Goal: Task Accomplishment & Management: Manage account settings

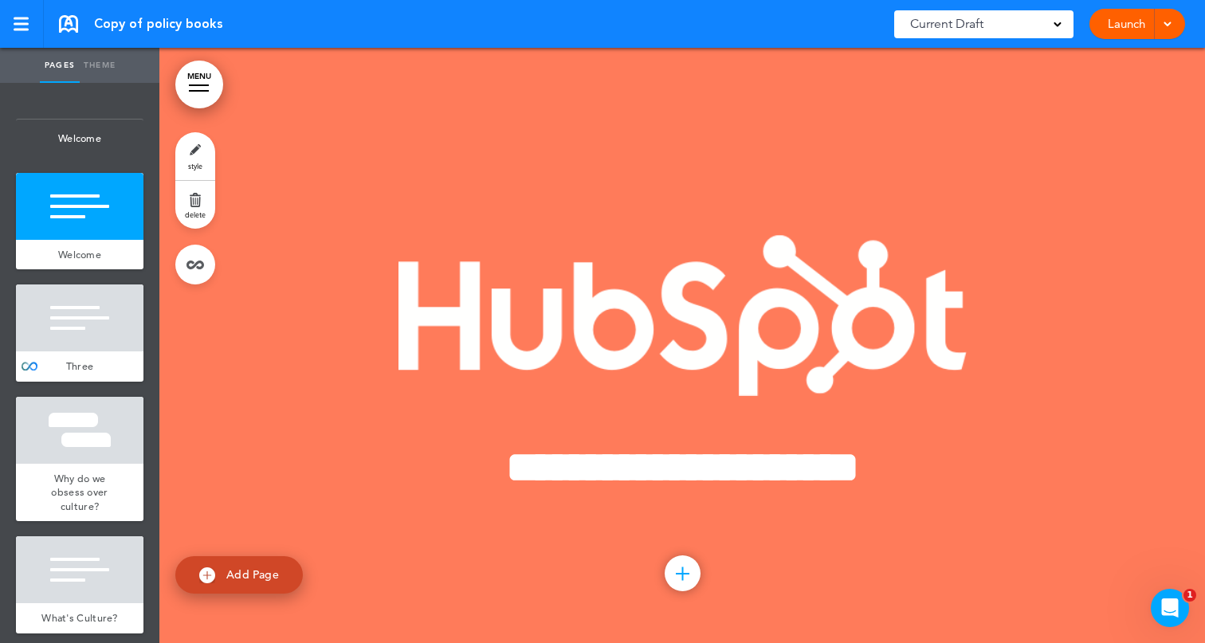
click at [203, 157] on link "style" at bounding box center [195, 156] width 40 height 48
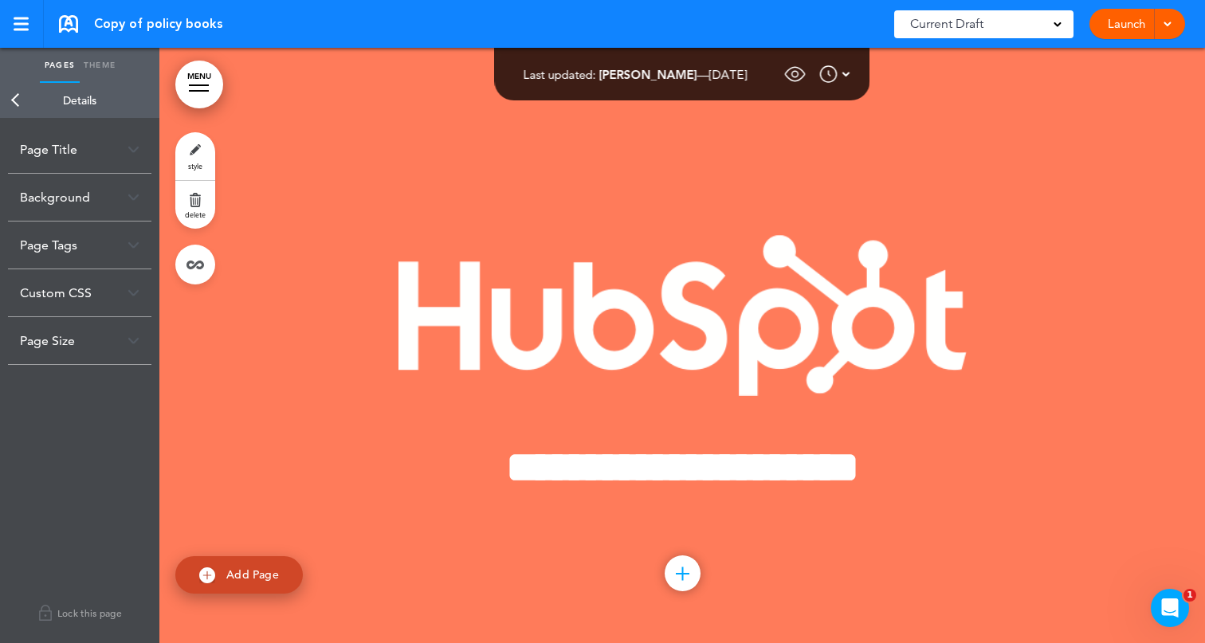
click at [61, 289] on div "Custom CSS" at bounding box center [80, 292] width 144 height 47
click at [58, 248] on div "Page Tags" at bounding box center [80, 245] width 144 height 47
click at [56, 200] on div "Background" at bounding box center [80, 197] width 144 height 47
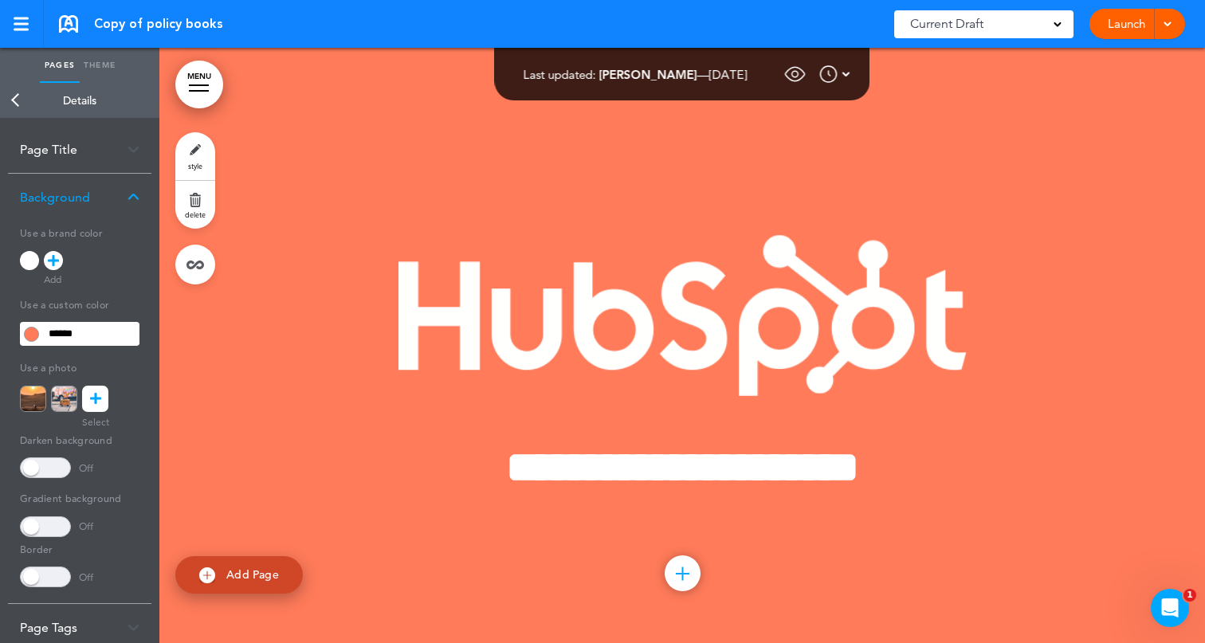
click at [100, 67] on link "Theme" at bounding box center [100, 65] width 40 height 35
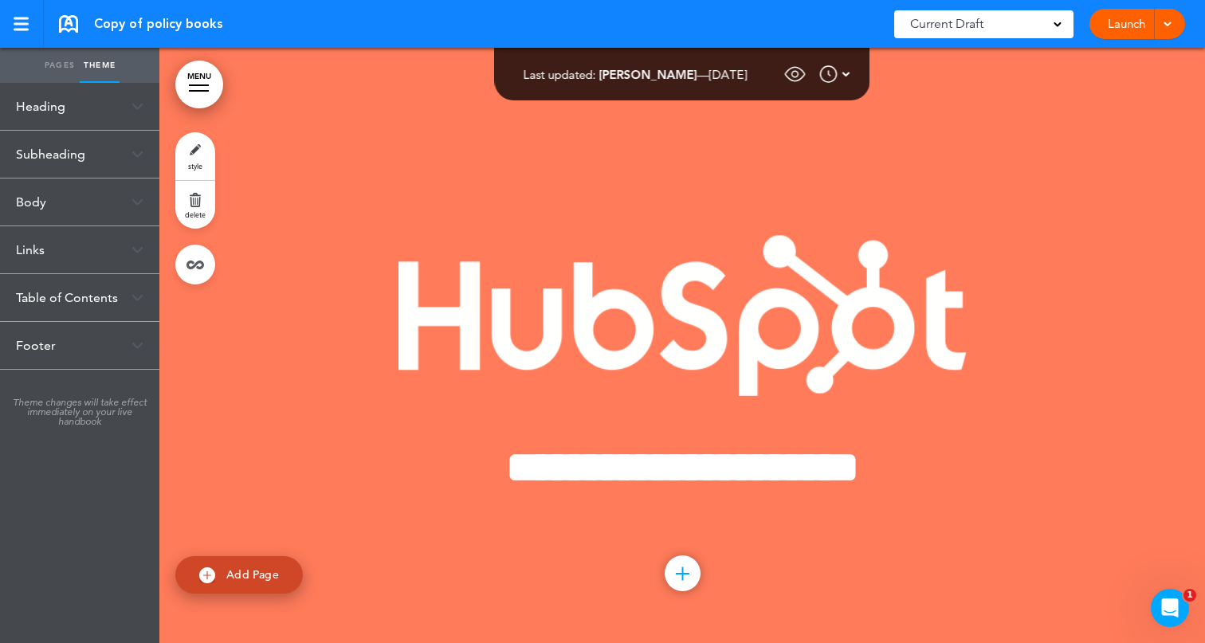
click at [62, 298] on div "Table of Contents" at bounding box center [79, 297] width 159 height 47
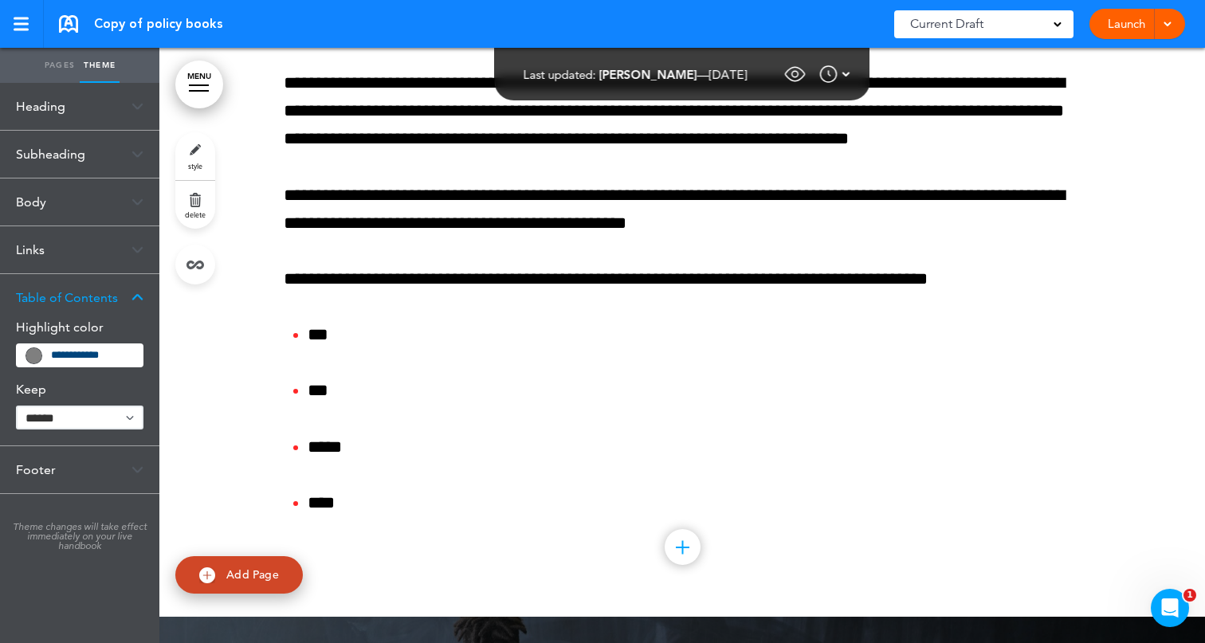
scroll to position [672, 0]
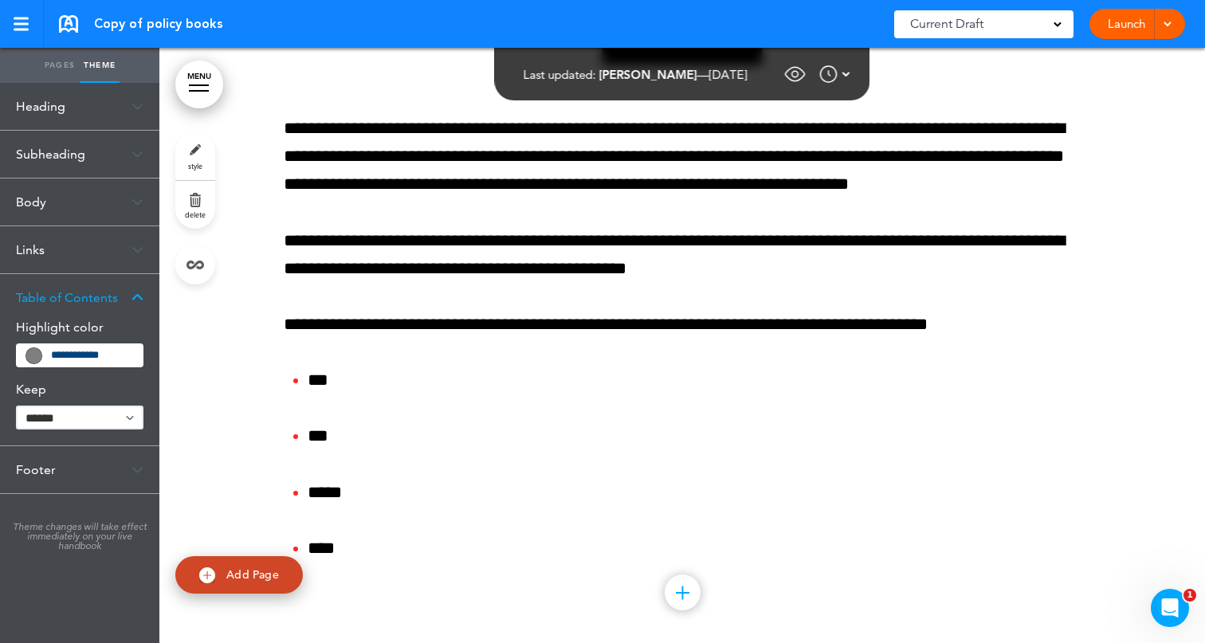
click at [199, 94] on link "MENU" at bounding box center [199, 85] width 48 height 48
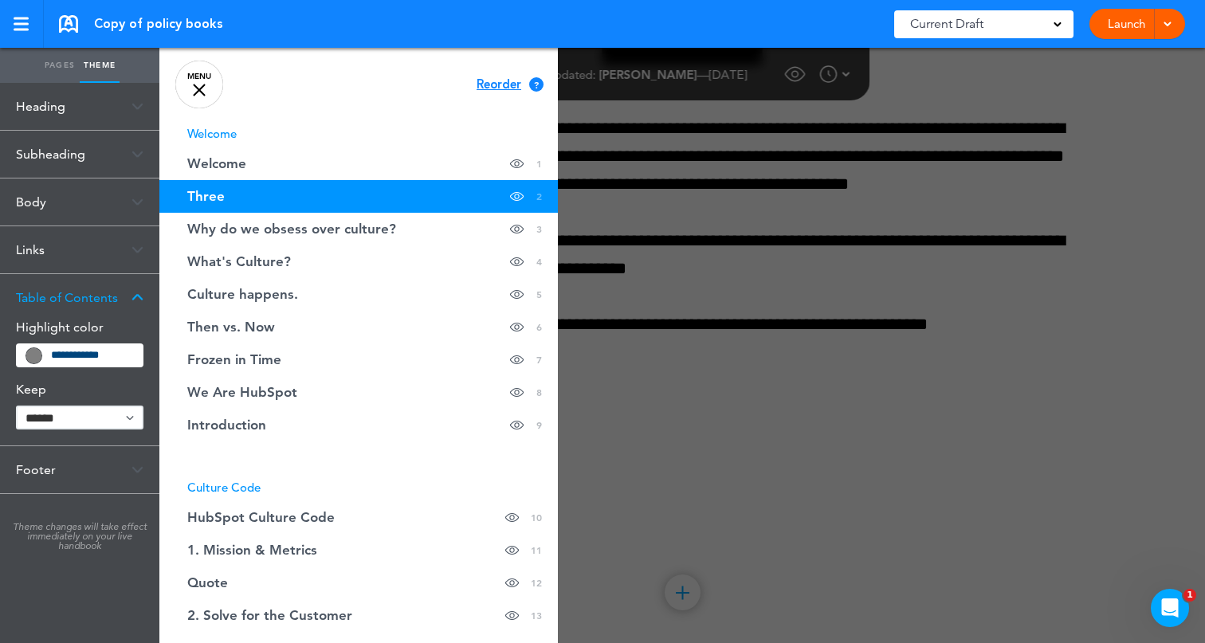
click at [35, 354] on span at bounding box center [33, 355] width 15 height 15
click at [48, 357] on div "**********" at bounding box center [80, 356] width 128 height 24
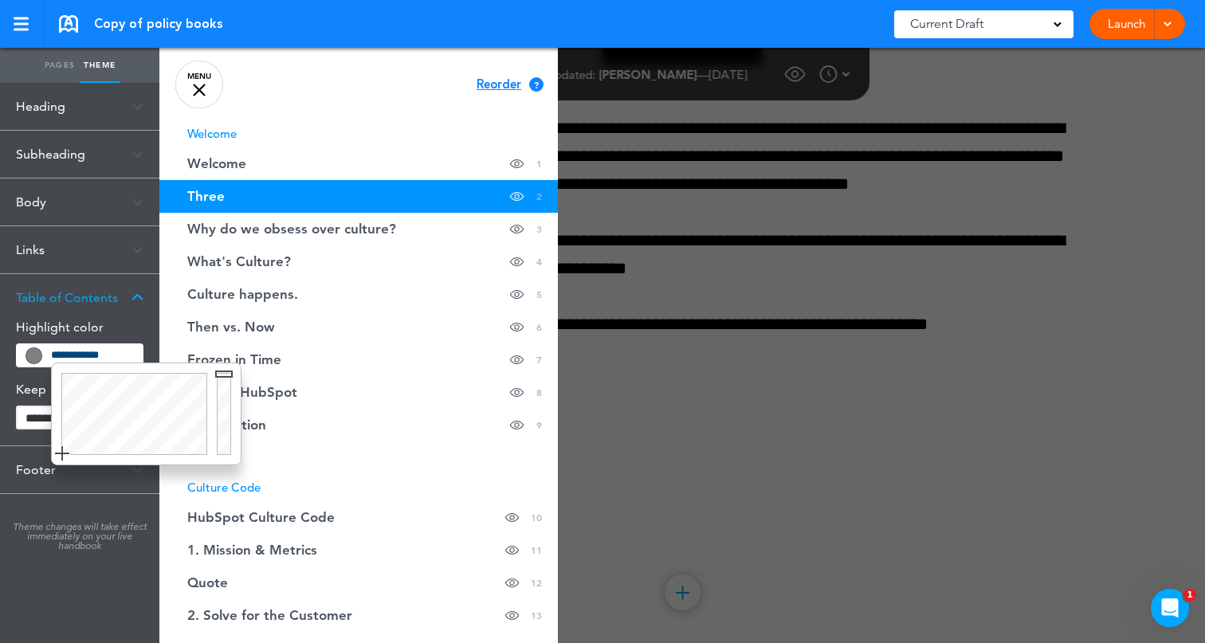
click at [77, 354] on input "**********" at bounding box center [92, 355] width 82 height 11
click at [98, 415] on div at bounding box center [132, 414] width 160 height 101
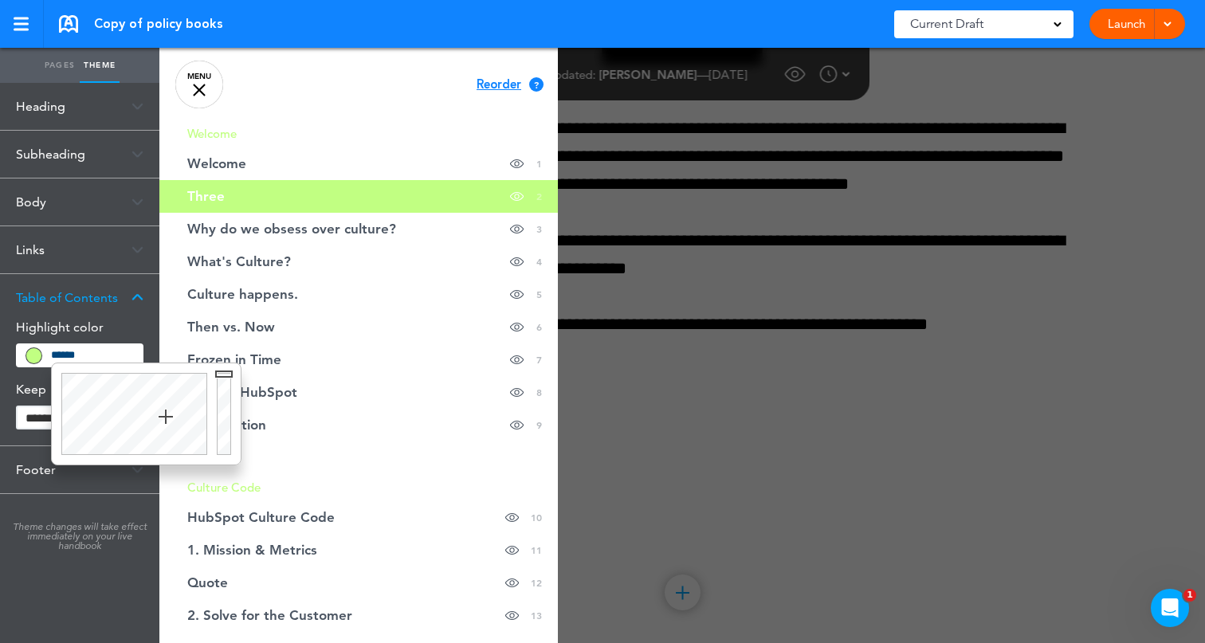
drag, startPoint x: 115, startPoint y: 420, endPoint x: 166, endPoint y: 417, distance: 51.1
click at [166, 417] on div at bounding box center [132, 414] width 160 height 101
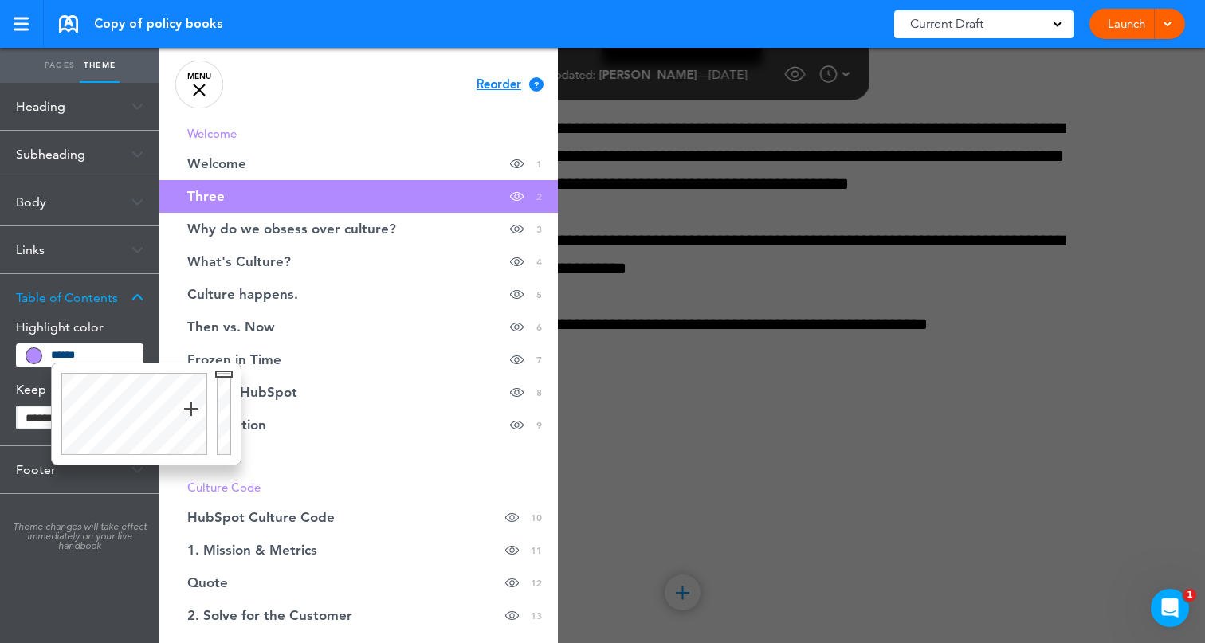
type input "******"
drag, startPoint x: 166, startPoint y: 417, endPoint x: 191, endPoint y: 415, distance: 25.6
click at [191, 415] on div at bounding box center [132, 414] width 160 height 101
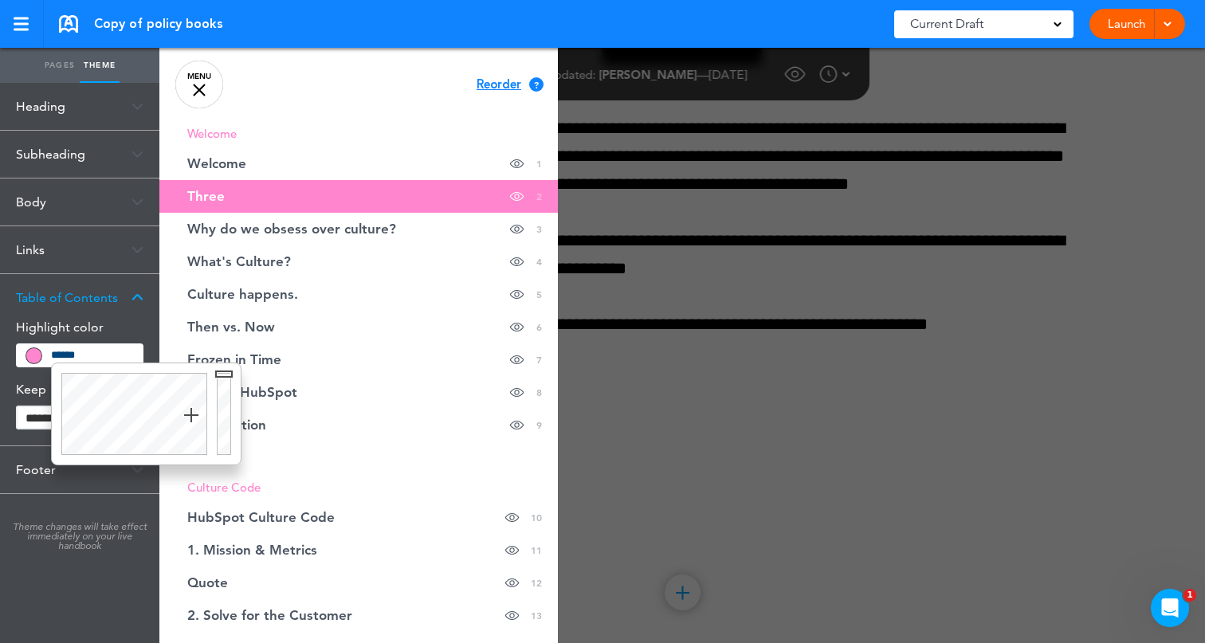
click at [132, 566] on div "Heading Font Playfair Display Add custom font Current Playfair Display Default …" at bounding box center [79, 363] width 159 height 560
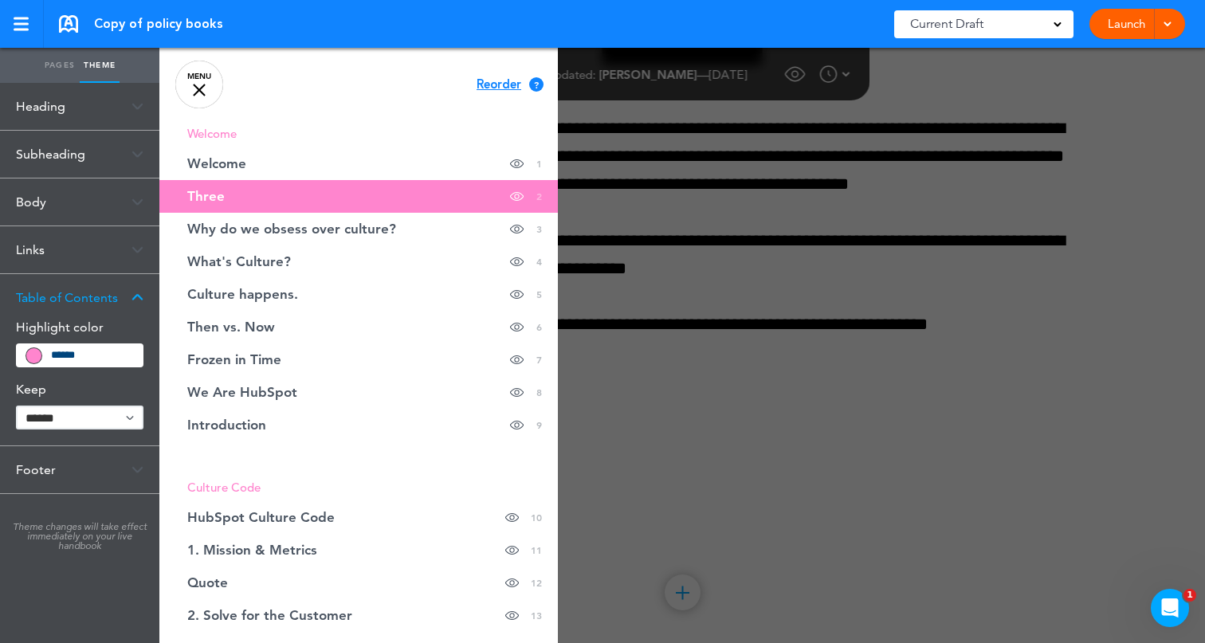
click at [619, 126] on div at bounding box center [761, 321] width 1205 height 643
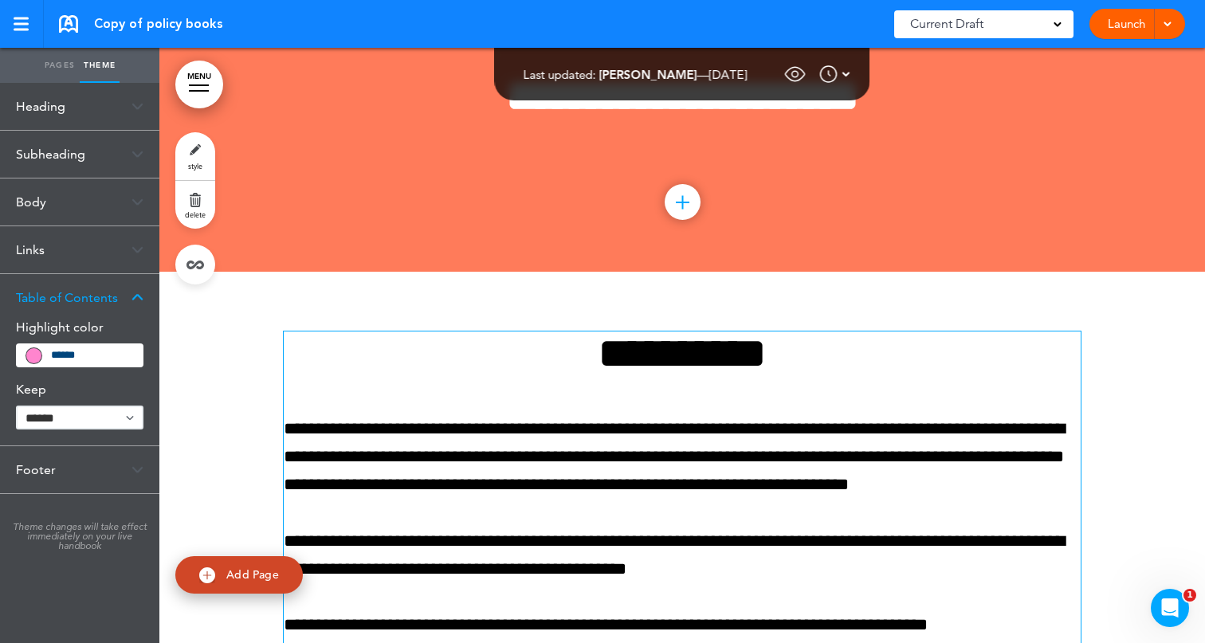
scroll to position [0, 0]
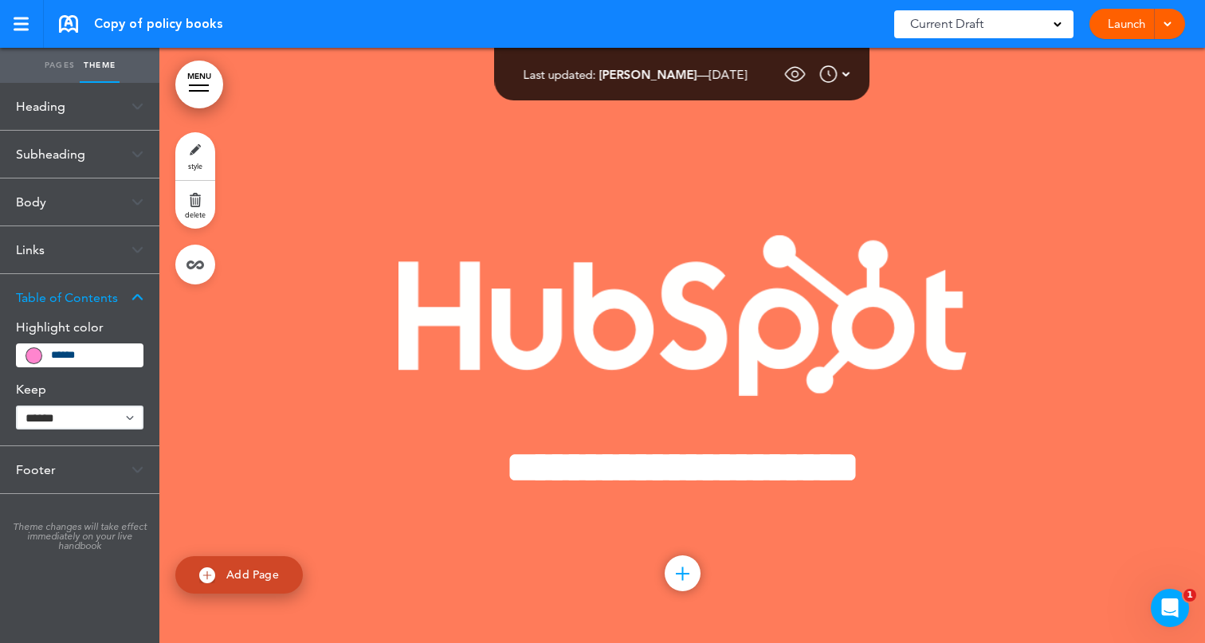
click at [83, 29] on div "Copy of policy books" at bounding box center [141, 24] width 164 height 18
click at [72, 26] on link at bounding box center [68, 24] width 19 height 18
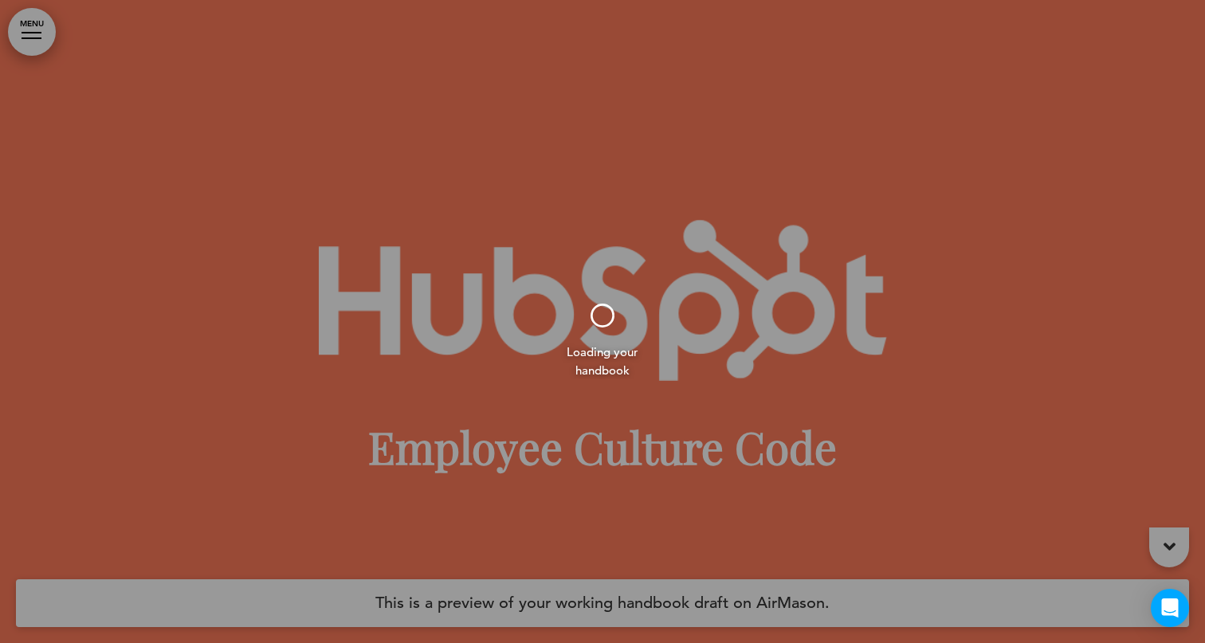
click at [29, 50] on div at bounding box center [602, 321] width 1205 height 643
click at [37, 37] on div at bounding box center [602, 321] width 1205 height 643
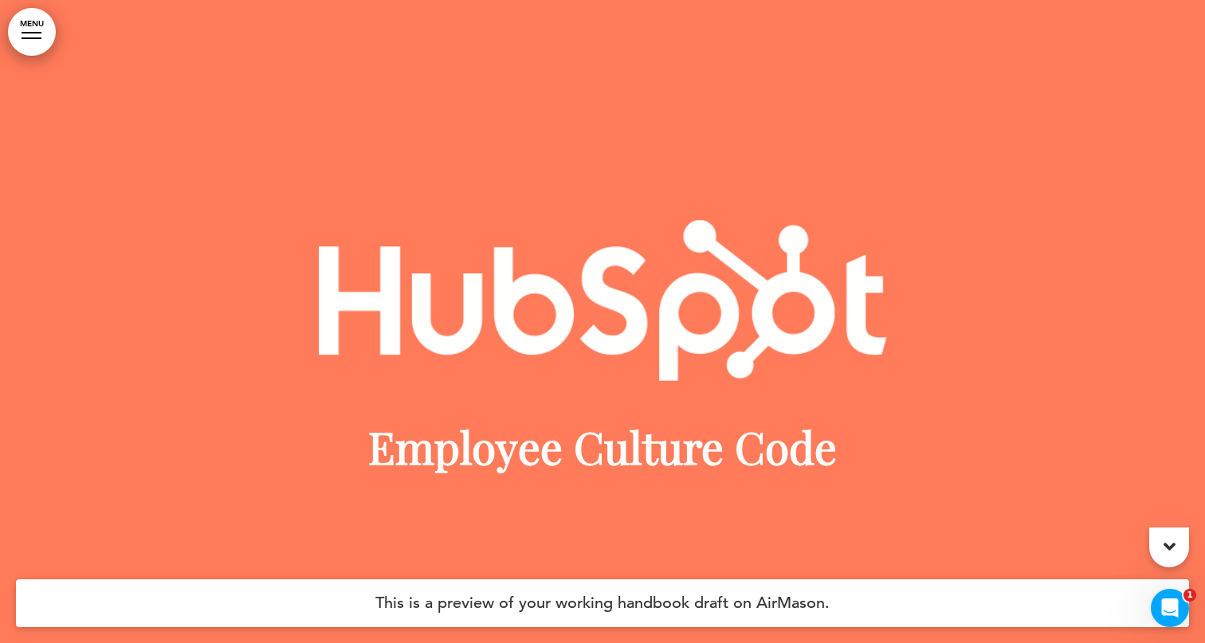
click at [36, 29] on link "MENU" at bounding box center [32, 32] width 48 height 48
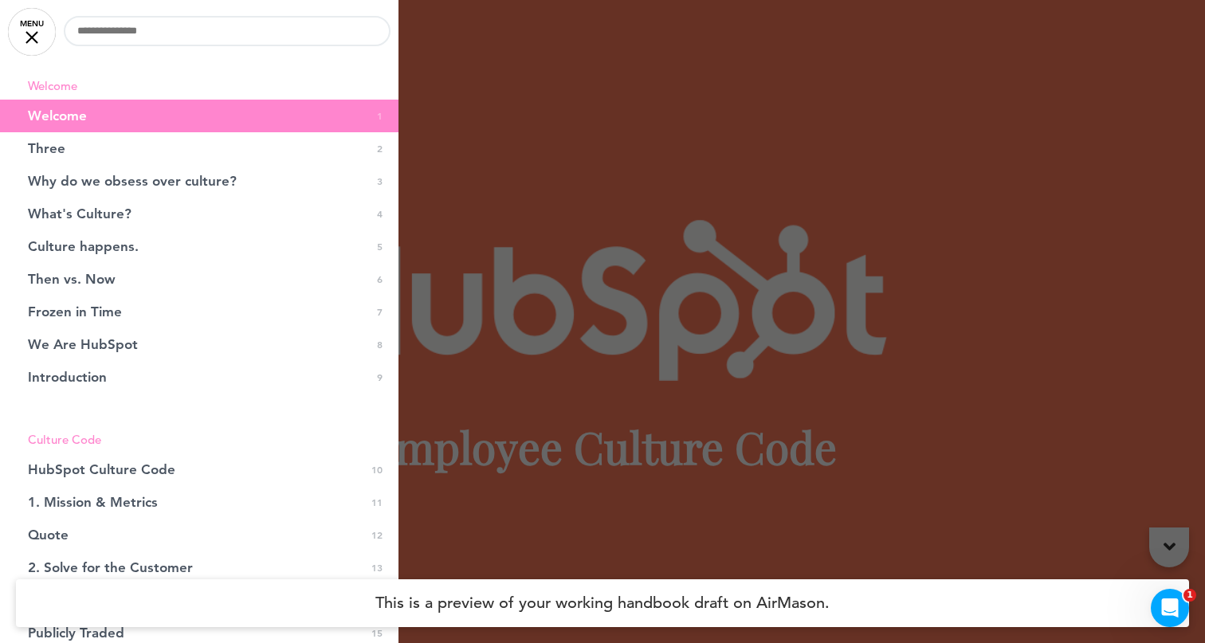
click at [29, 41] on link "MENU" at bounding box center [32, 32] width 48 height 48
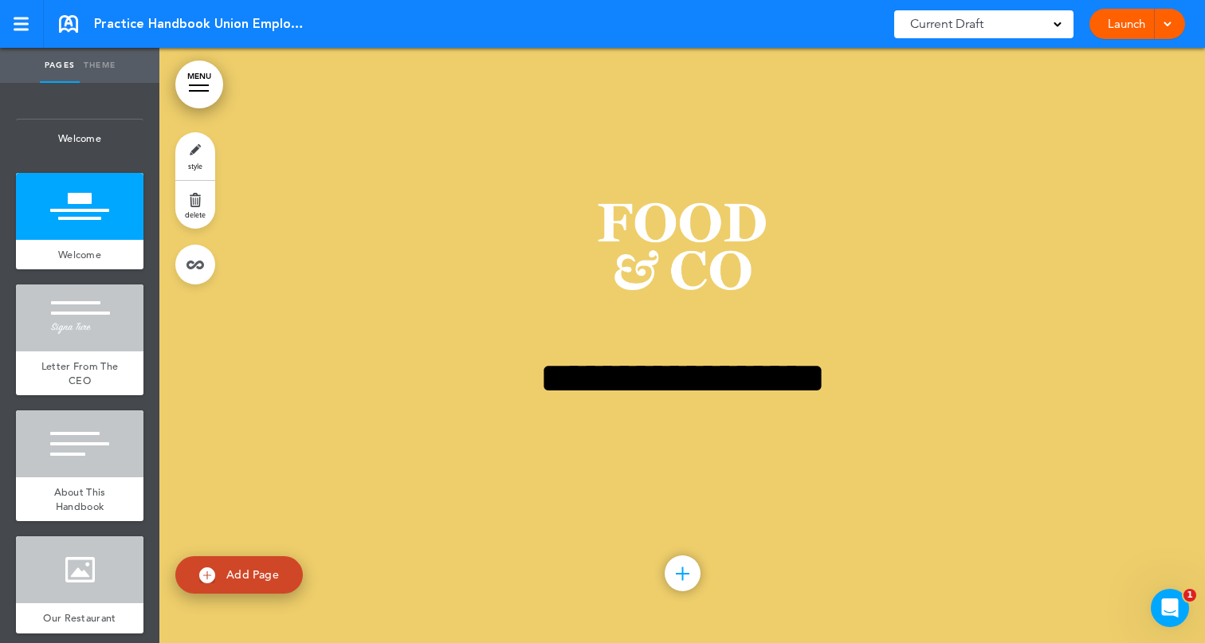
click at [106, 69] on link "Theme" at bounding box center [100, 65] width 40 height 35
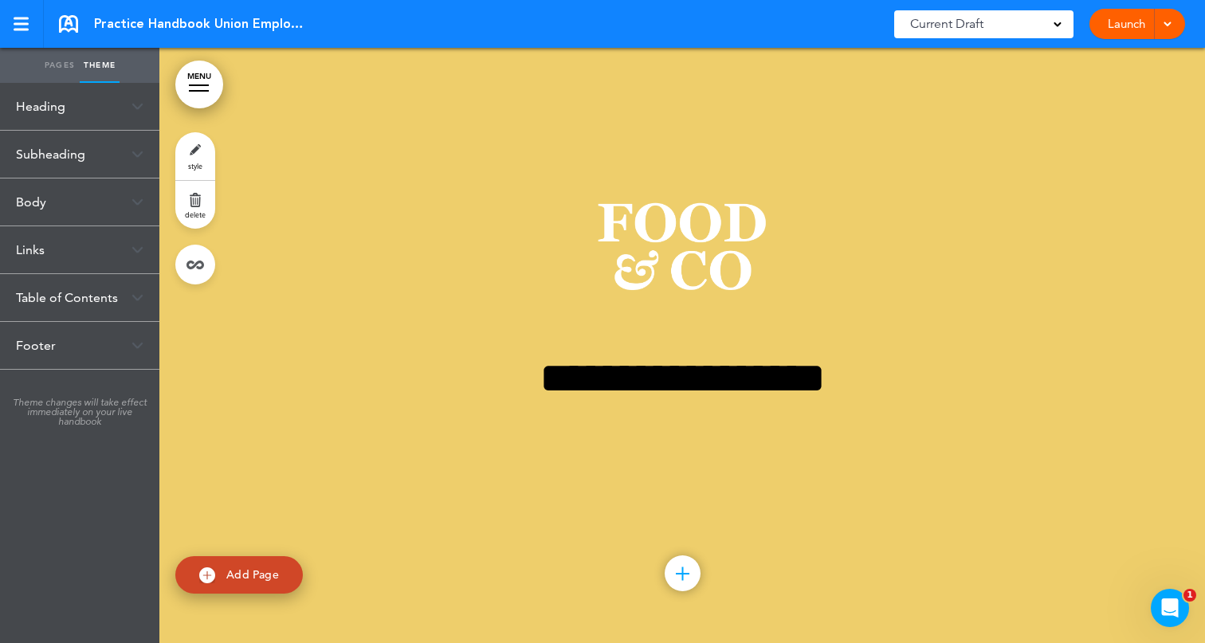
click at [45, 296] on div "Table of Contents" at bounding box center [79, 297] width 159 height 47
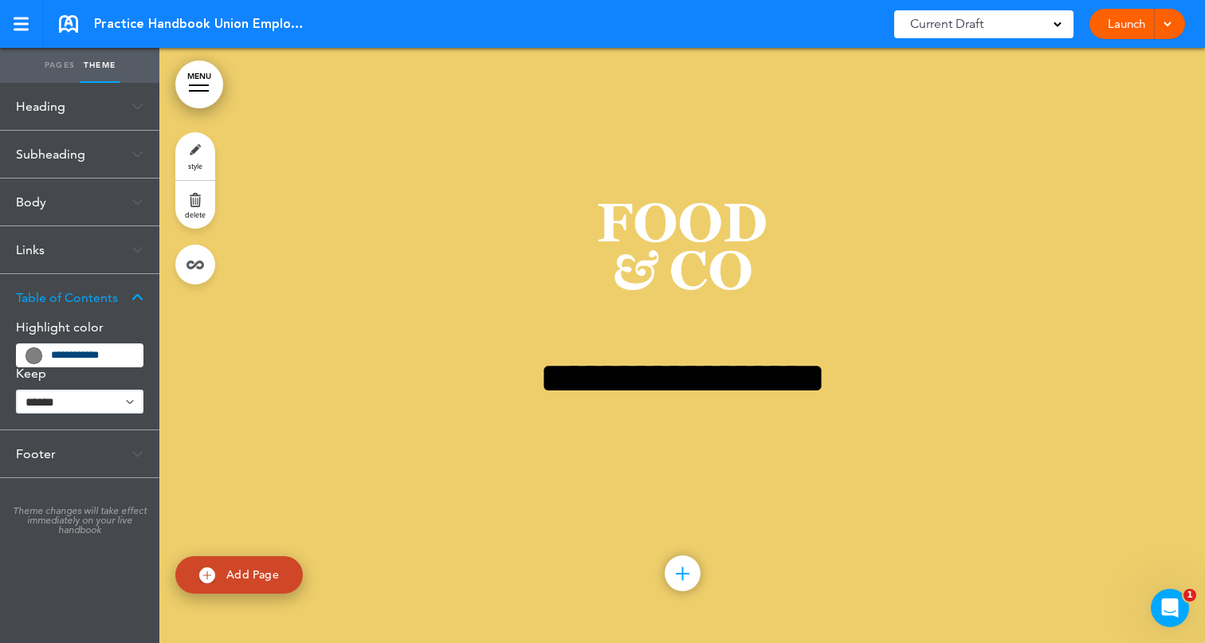
click at [209, 78] on link "MENU" at bounding box center [199, 85] width 48 height 48
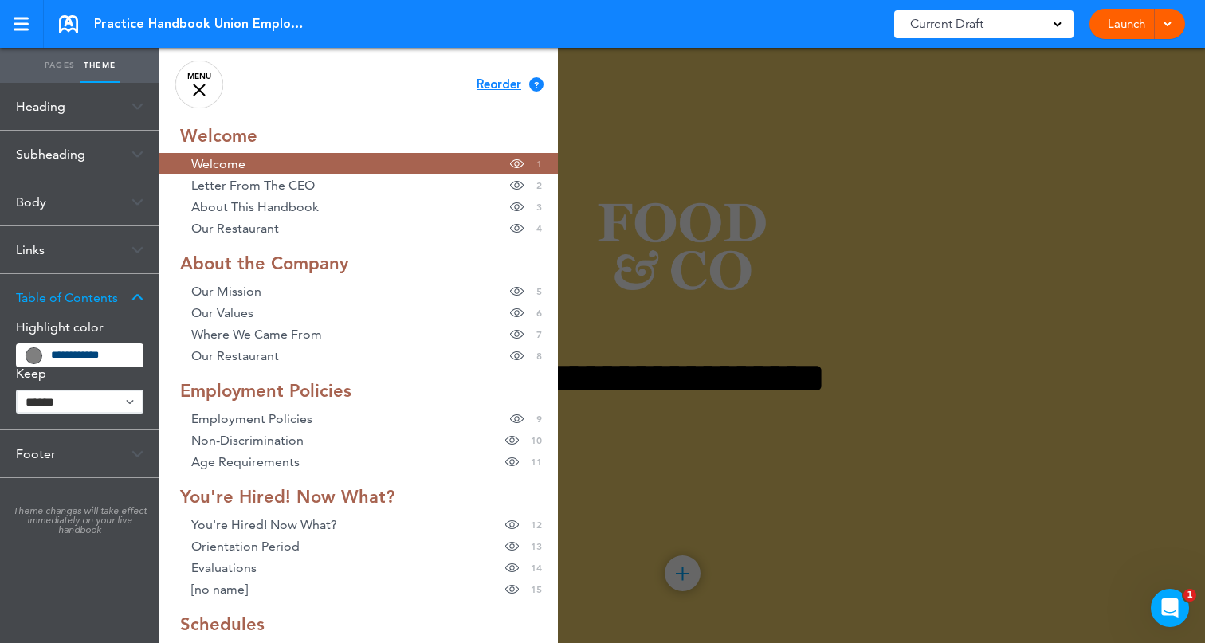
click at [32, 360] on span at bounding box center [33, 355] width 15 height 15
click at [35, 357] on span at bounding box center [33, 355] width 15 height 15
click at [36, 345] on div "**********" at bounding box center [80, 356] width 128 height 24
click at [100, 337] on div "**********" at bounding box center [80, 344] width 128 height 46
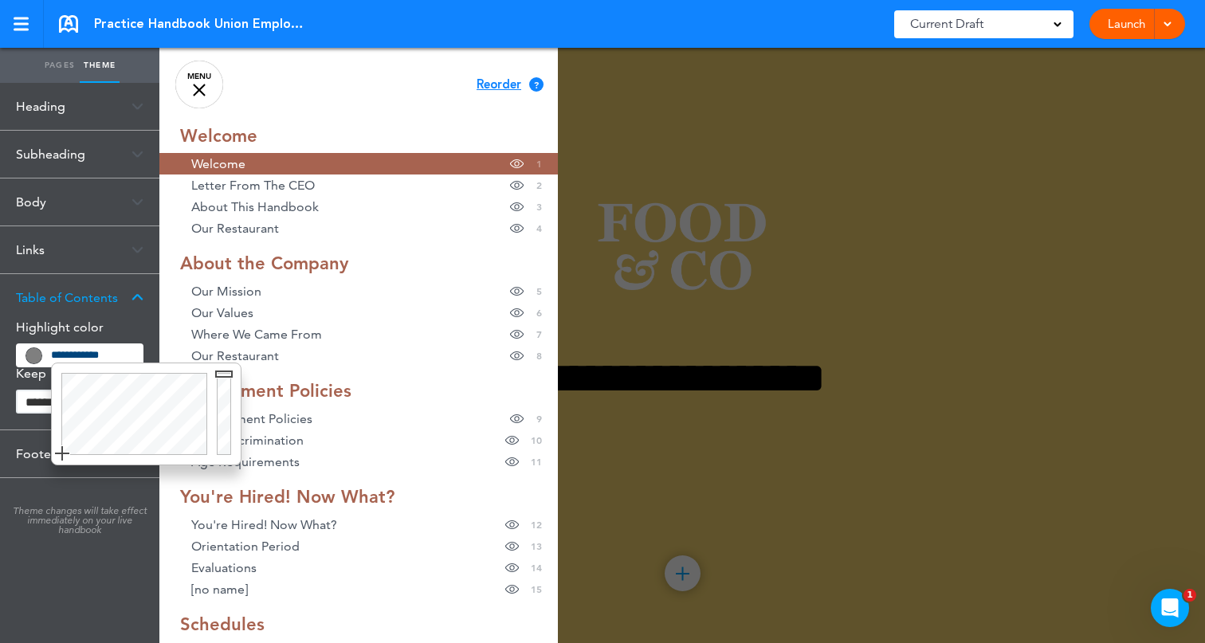
click at [89, 361] on input "**********" at bounding box center [92, 355] width 82 height 11
click at [82, 418] on div at bounding box center [132, 414] width 160 height 101
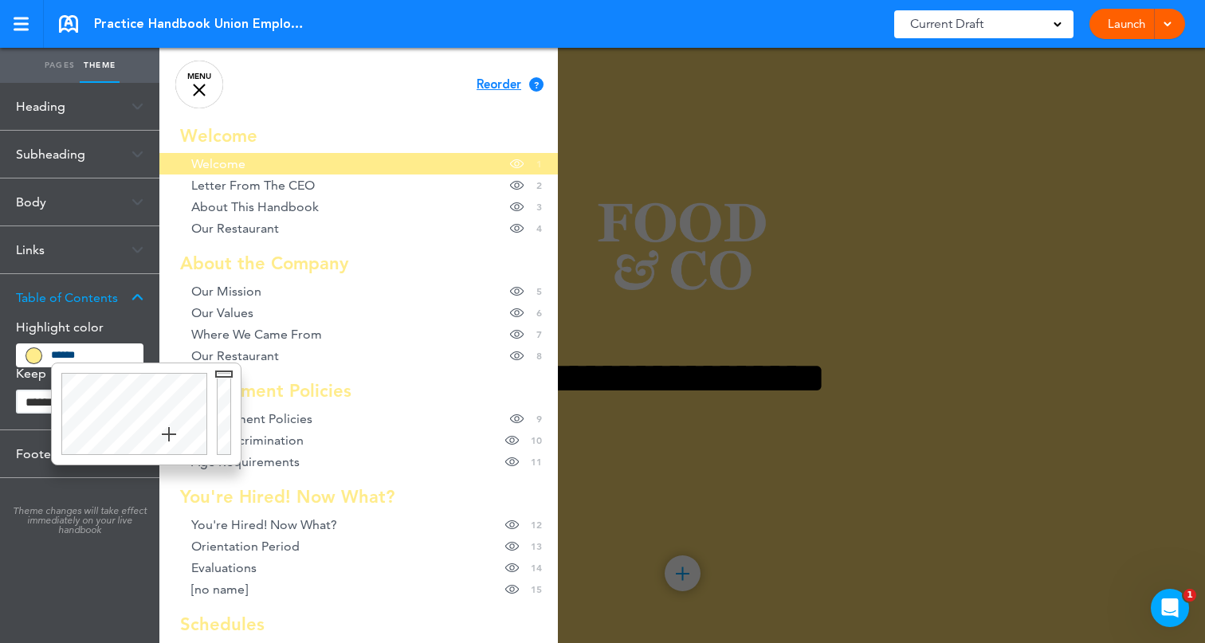
drag, startPoint x: 130, startPoint y: 428, endPoint x: 168, endPoint y: 447, distance: 42.8
click at [168, 447] on div at bounding box center [132, 414] width 160 height 101
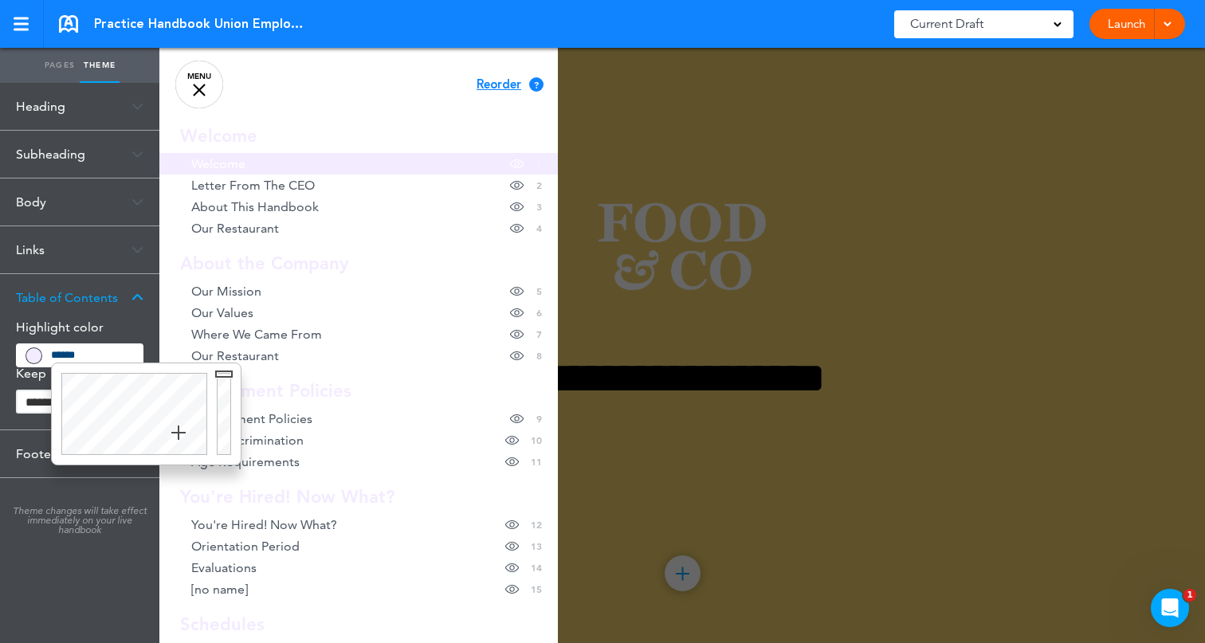
click at [179, 433] on div at bounding box center [132, 414] width 160 height 101
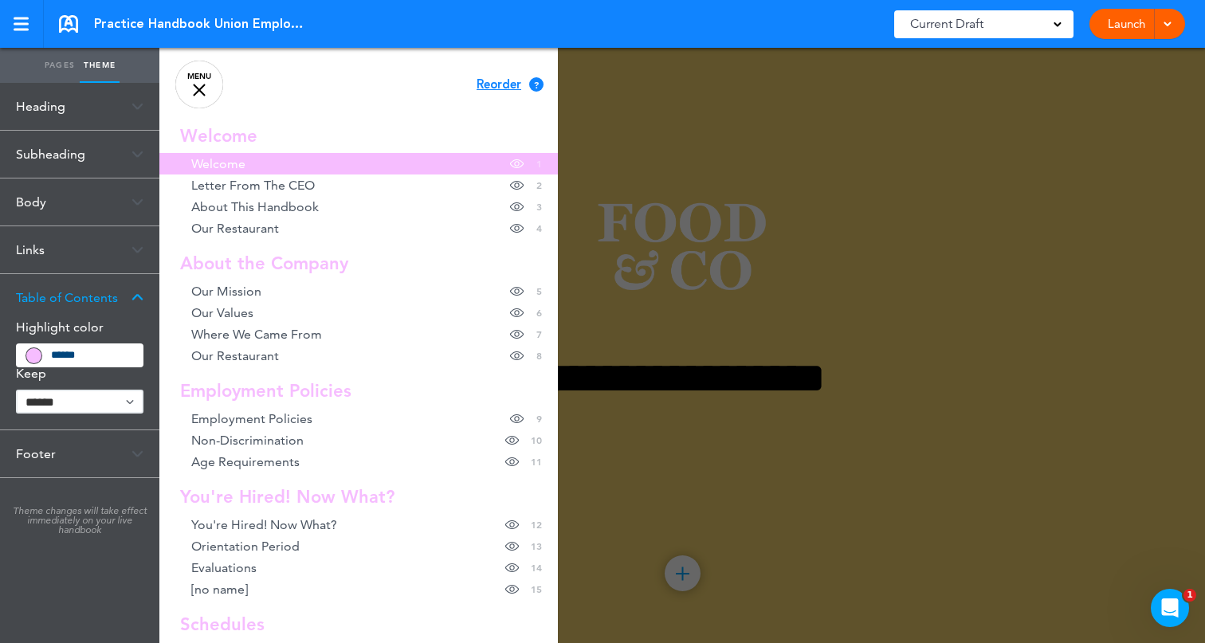
click at [192, 404] on body "This handbook [GEOGRAPHIC_DATA] Settings Signatures Collaborators Your Handbook…" at bounding box center [602, 321] width 1205 height 643
click at [67, 354] on input "*******" at bounding box center [92, 355] width 82 height 14
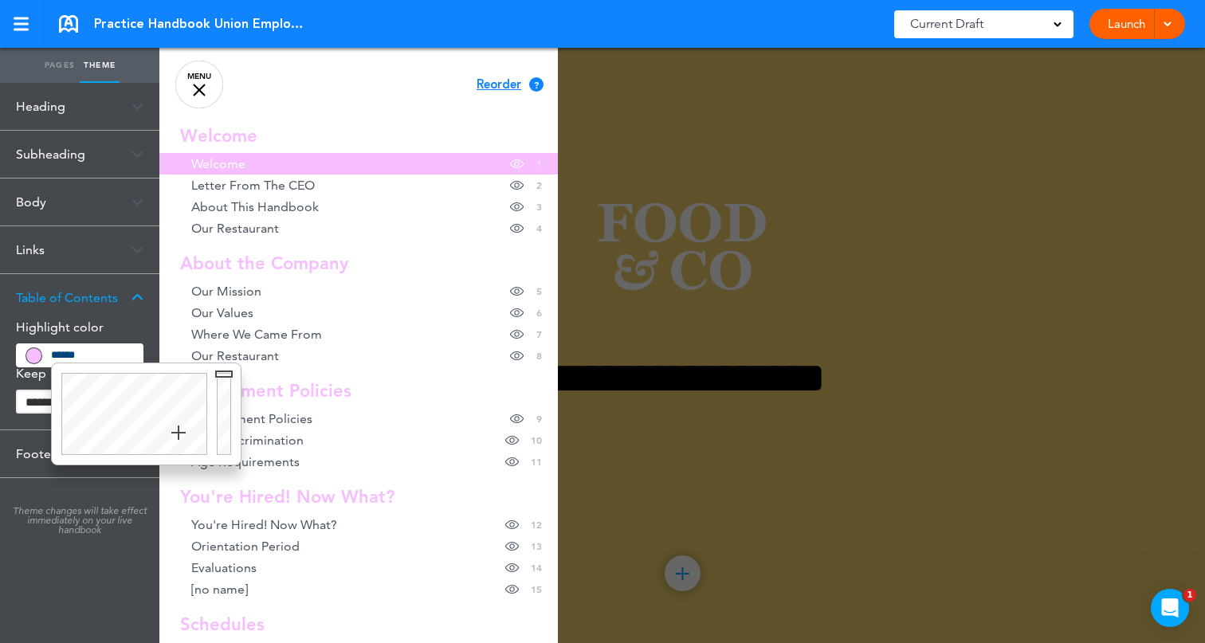
click at [222, 367] on div at bounding box center [226, 414] width 29 height 101
drag, startPoint x: 218, startPoint y: 376, endPoint x: 218, endPoint y: 407, distance: 30.3
click at [218, 407] on div at bounding box center [226, 414] width 29 height 101
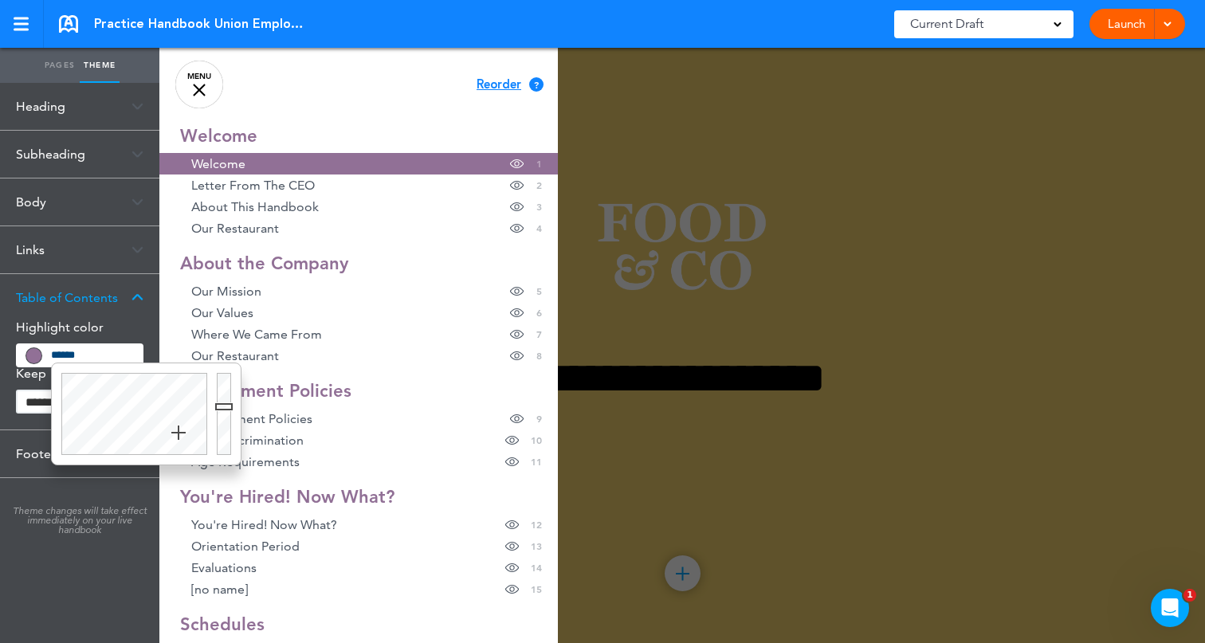
click at [146, 394] on div at bounding box center [132, 414] width 160 height 101
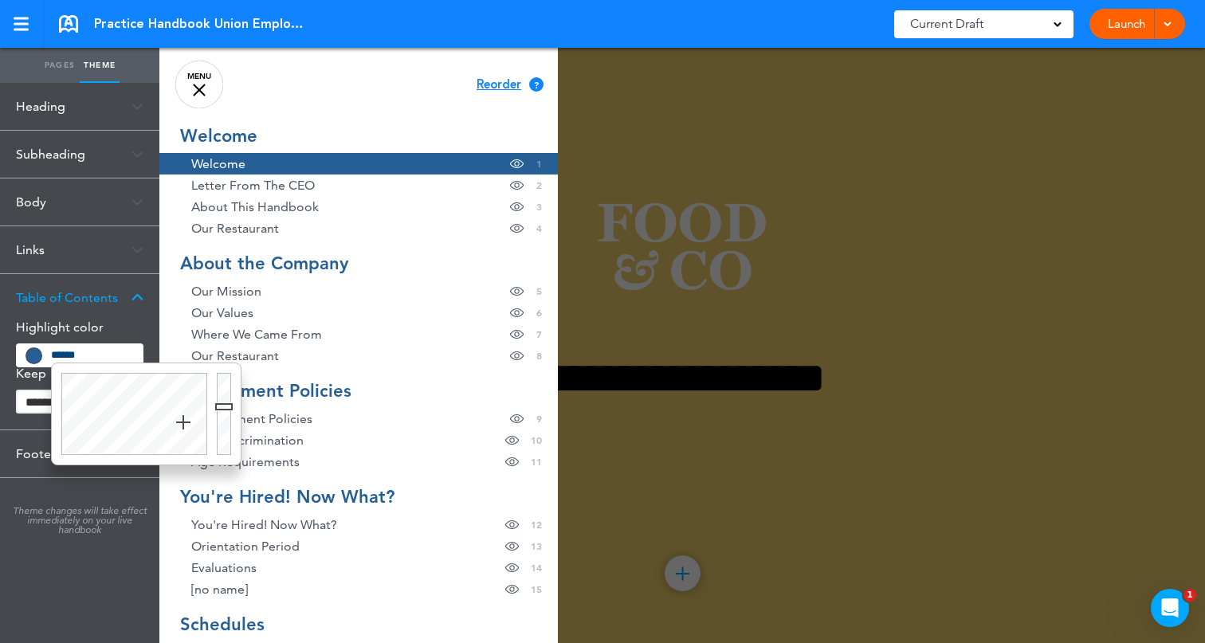
click at [183, 423] on div at bounding box center [132, 414] width 160 height 101
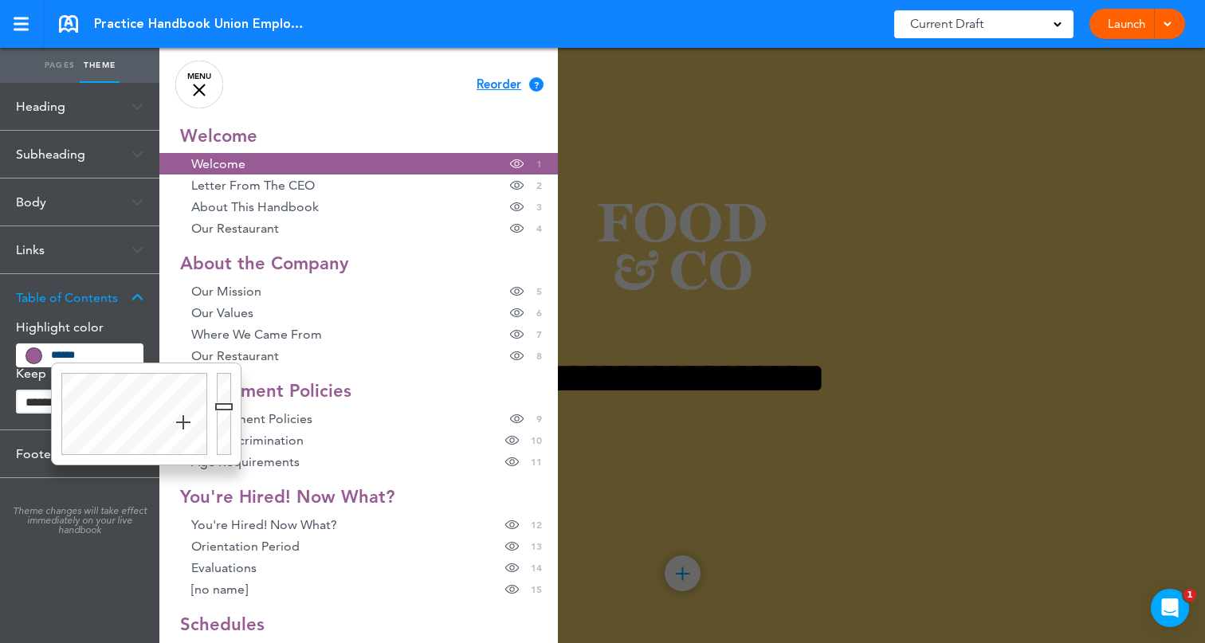
click at [222, 435] on div at bounding box center [226, 414] width 29 height 101
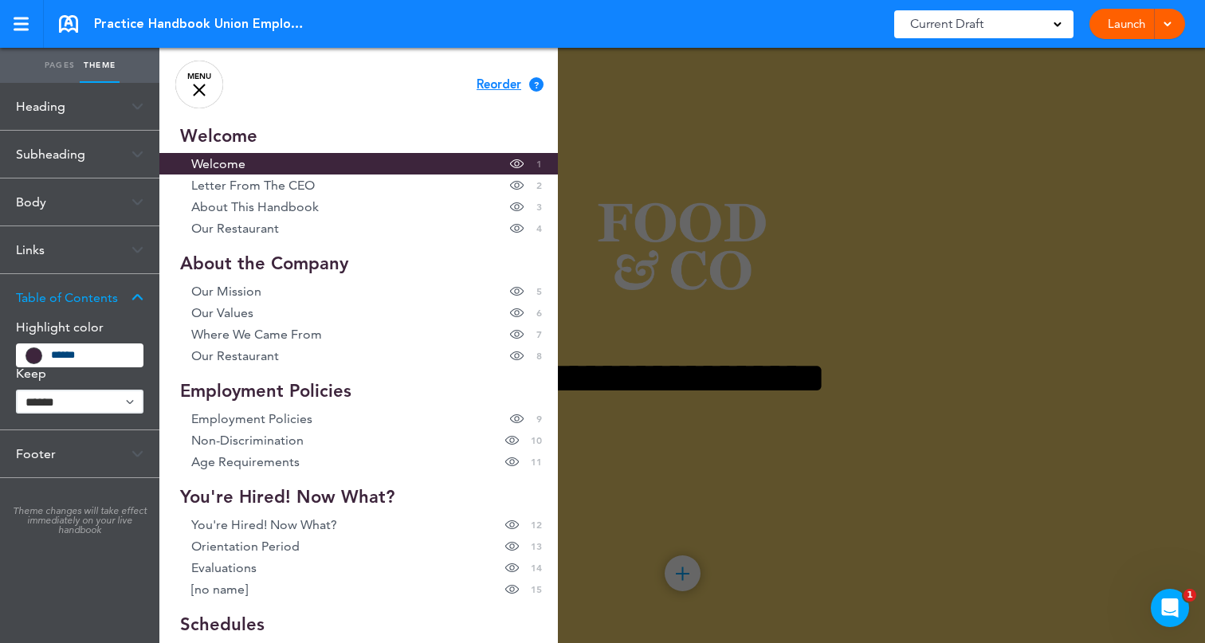
drag, startPoint x: 159, startPoint y: 440, endPoint x: 140, endPoint y: 440, distance: 18.3
click at [140, 440] on body "This handbook [GEOGRAPHIC_DATA] Settings Signatures Collaborators Your Handbook…" at bounding box center [602, 321] width 1205 height 643
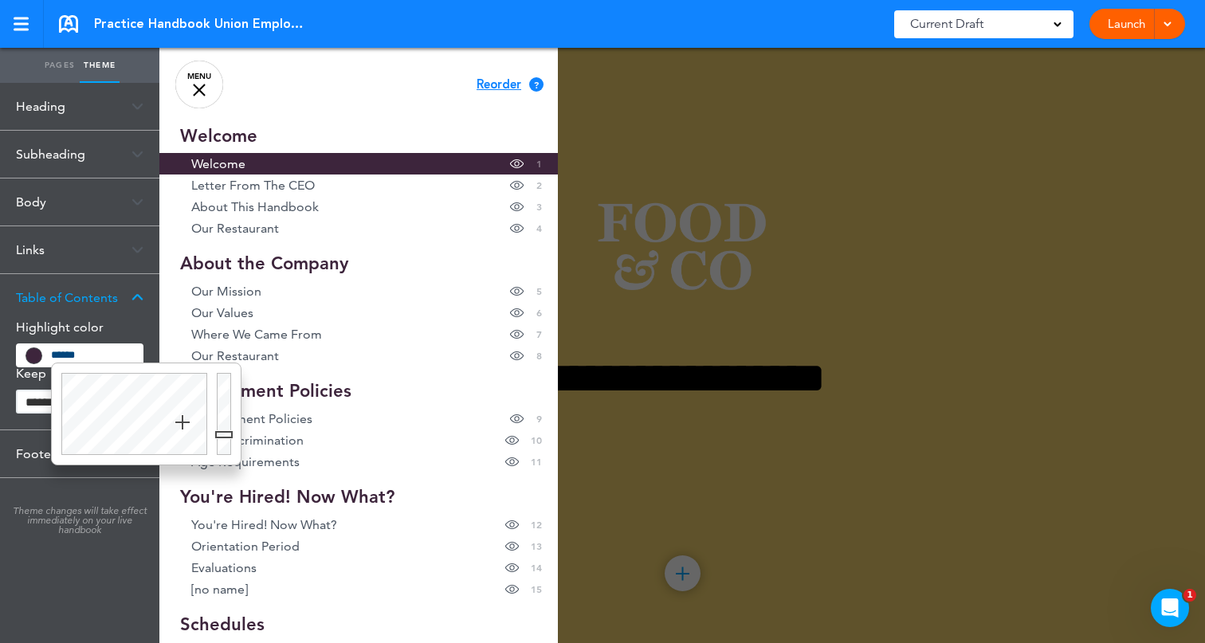
click at [57, 356] on input "*******" at bounding box center [92, 355] width 82 height 14
drag, startPoint x: 225, startPoint y: 435, endPoint x: 227, endPoint y: 422, distance: 13.0
click at [227, 422] on div at bounding box center [226, 414] width 29 height 101
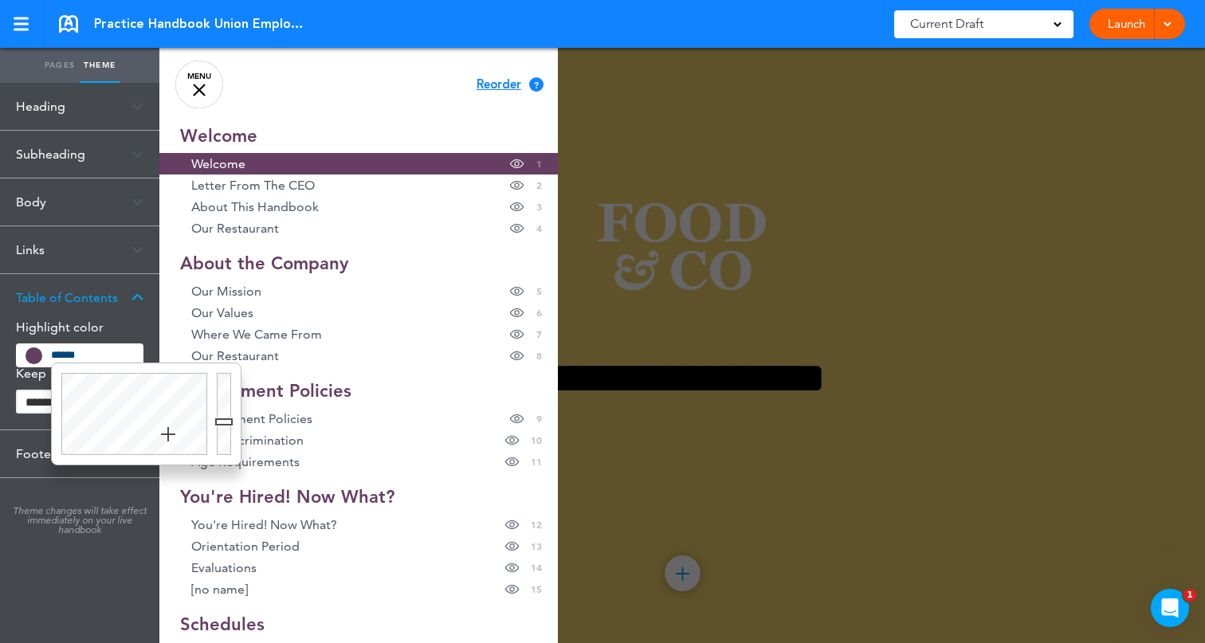
click at [168, 435] on div at bounding box center [132, 414] width 160 height 101
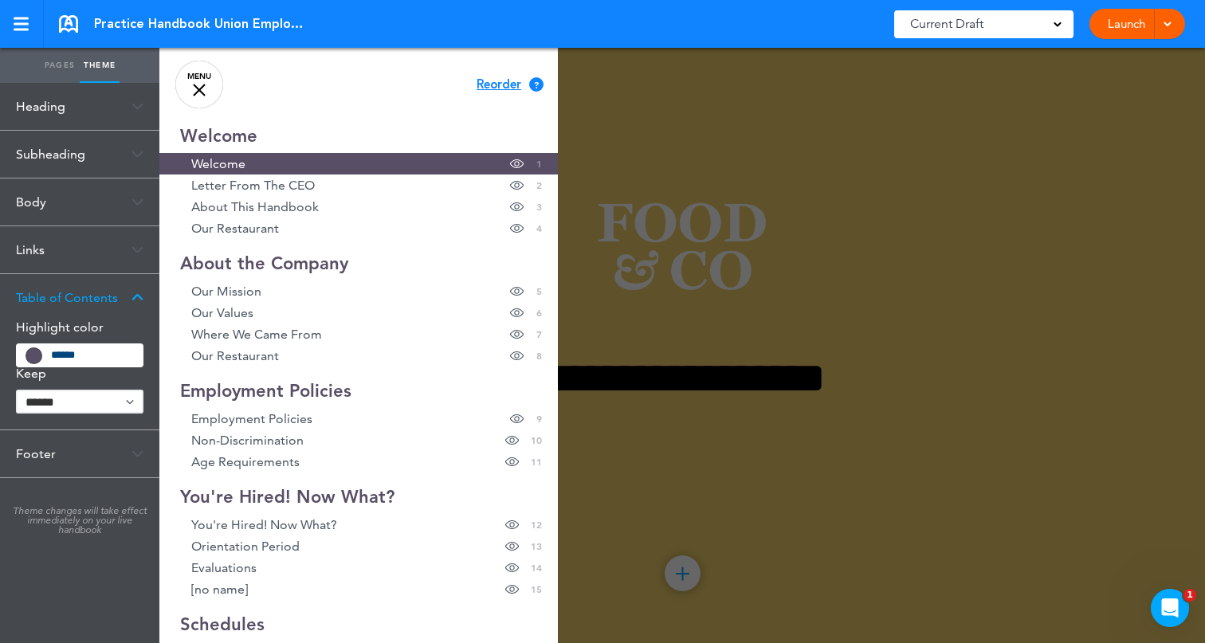
click at [147, 444] on body "This handbook [GEOGRAPHIC_DATA] Settings Signatures Collaborators Your Handbook…" at bounding box center [602, 321] width 1205 height 643
click at [92, 350] on input "*******" at bounding box center [92, 355] width 82 height 14
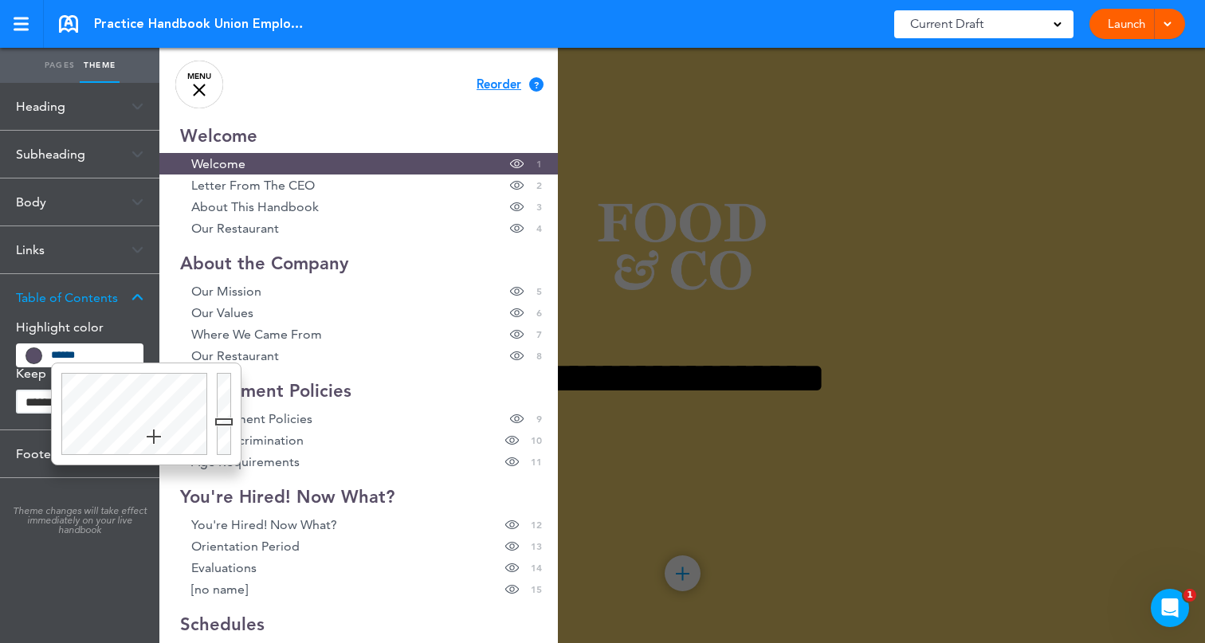
click at [154, 437] on div at bounding box center [132, 414] width 160 height 101
click at [90, 364] on div at bounding box center [132, 414] width 160 height 101
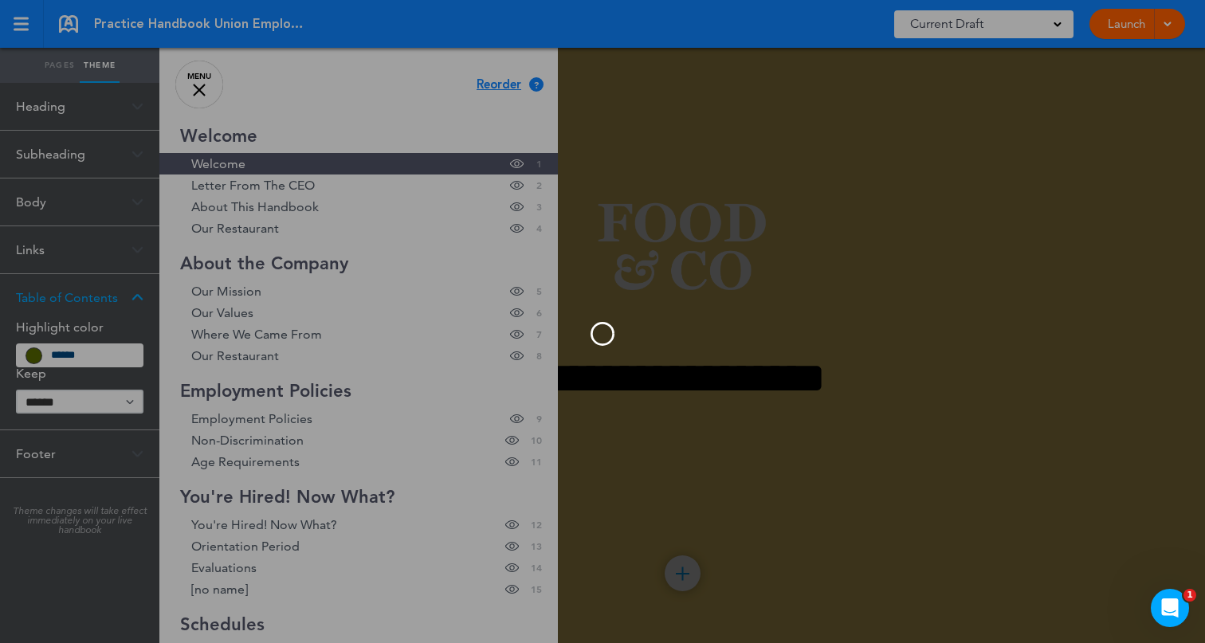
click at [89, 364] on div at bounding box center [602, 321] width 1205 height 643
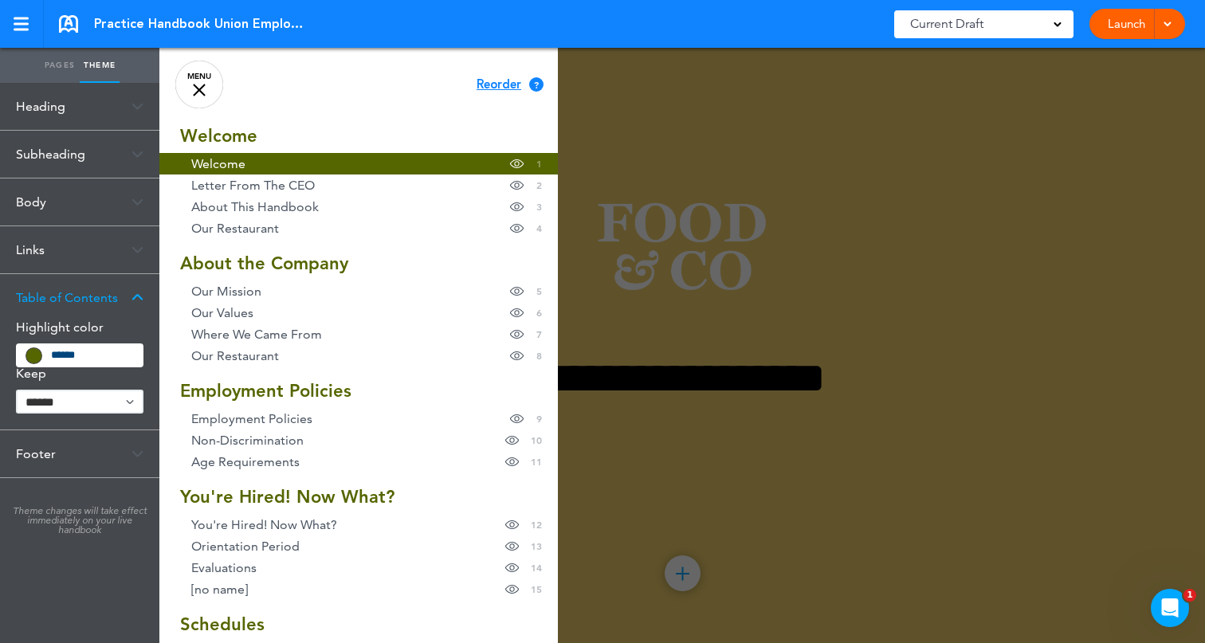
click at [81, 356] on input "*******" at bounding box center [92, 355] width 82 height 14
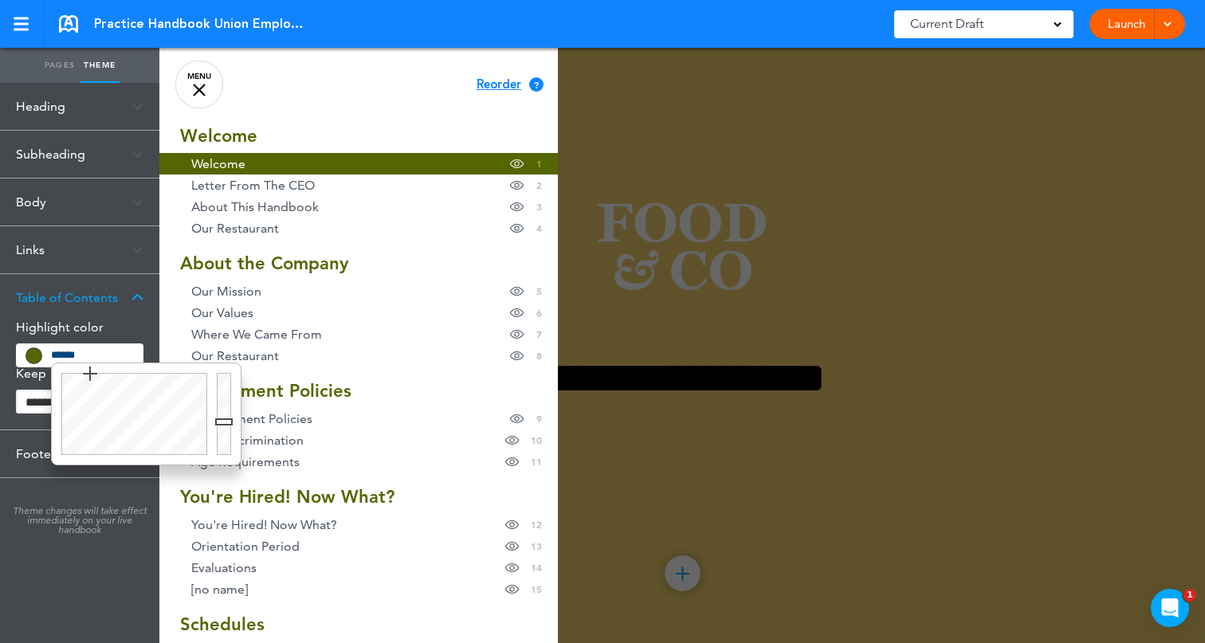
click at [81, 356] on input "*******" at bounding box center [92, 355] width 82 height 14
type input "******"
click at [136, 432] on div at bounding box center [132, 414] width 160 height 101
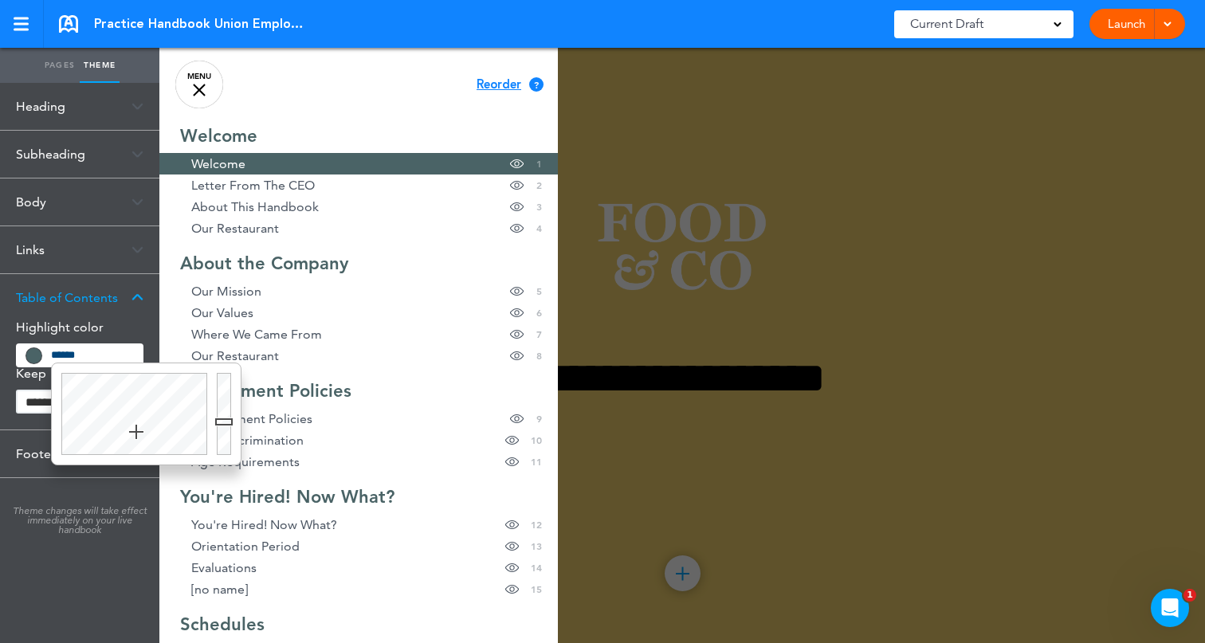
click at [76, 357] on input "*******" at bounding box center [92, 355] width 82 height 14
click at [191, 88] on link "MENU" at bounding box center [199, 85] width 48 height 48
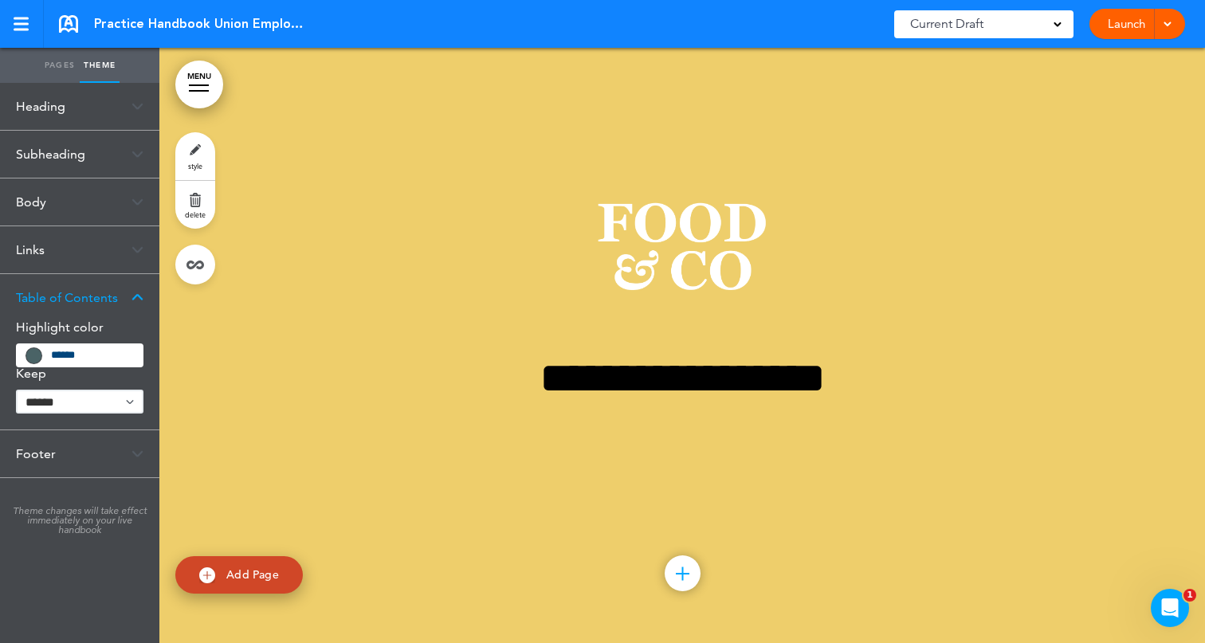
click at [1166, 27] on span at bounding box center [1167, 23] width 10 height 10
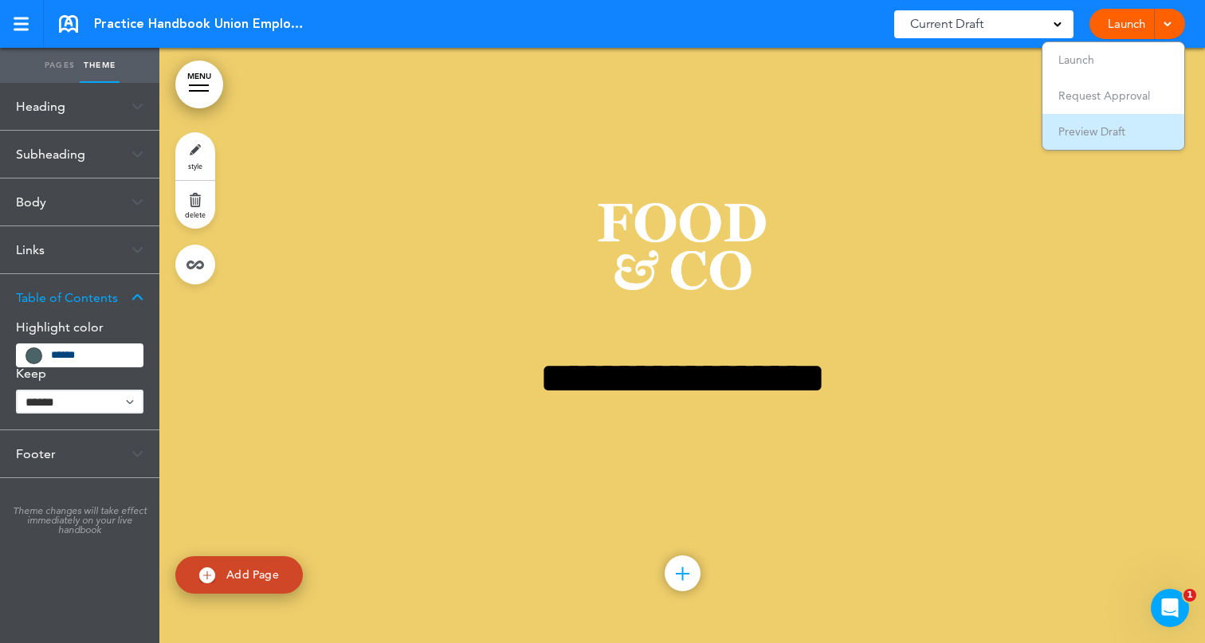
click at [1093, 136] on span "Preview Draft" at bounding box center [1092, 131] width 67 height 14
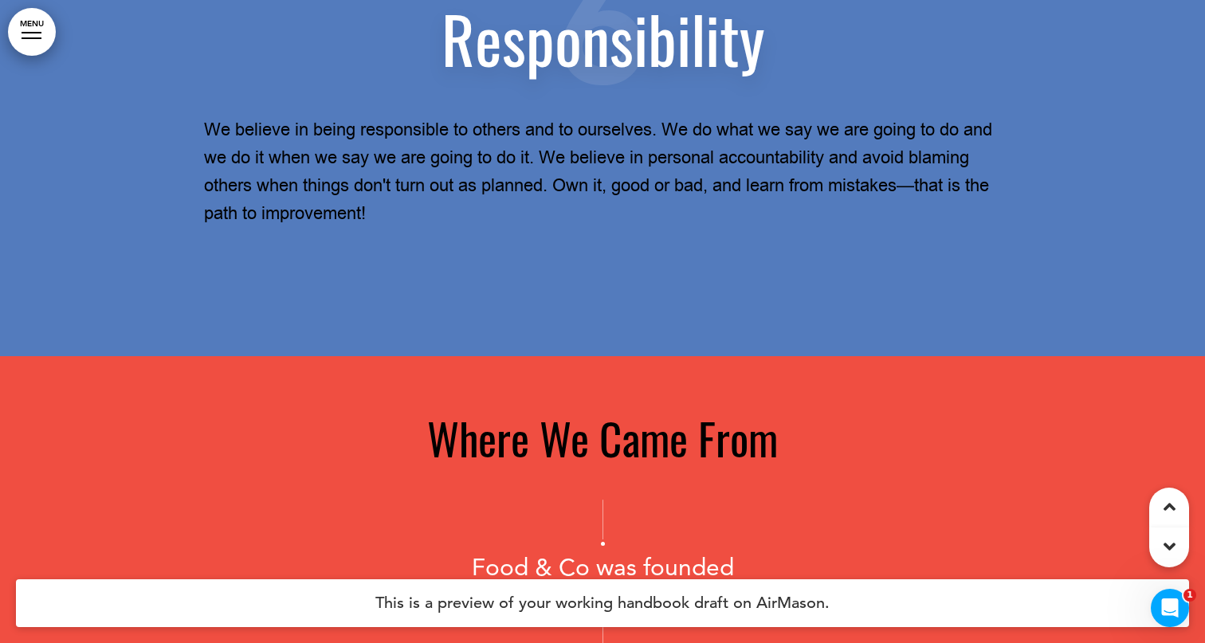
scroll to position [5743, 0]
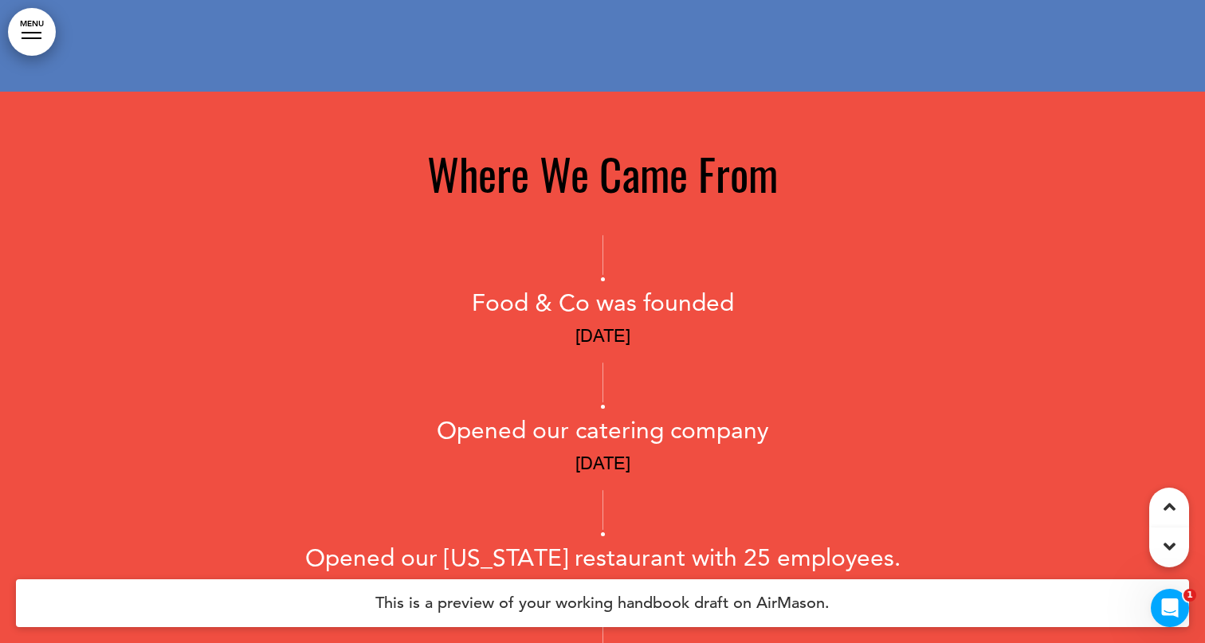
click at [40, 36] on link "MENU" at bounding box center [32, 32] width 48 height 48
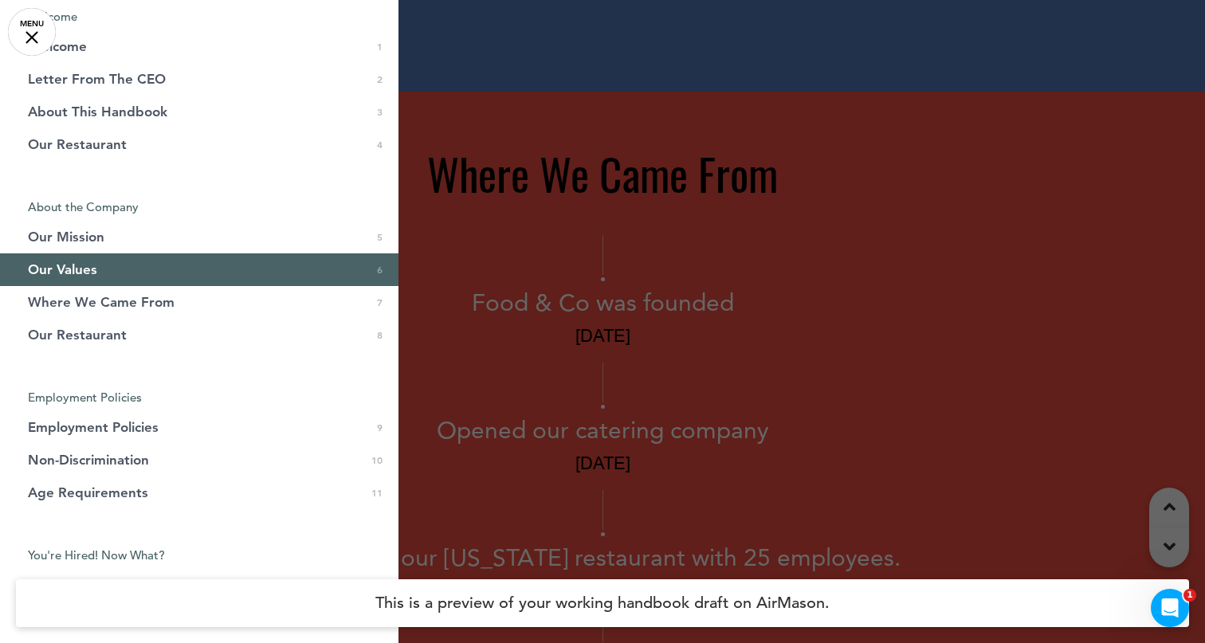
scroll to position [0, 0]
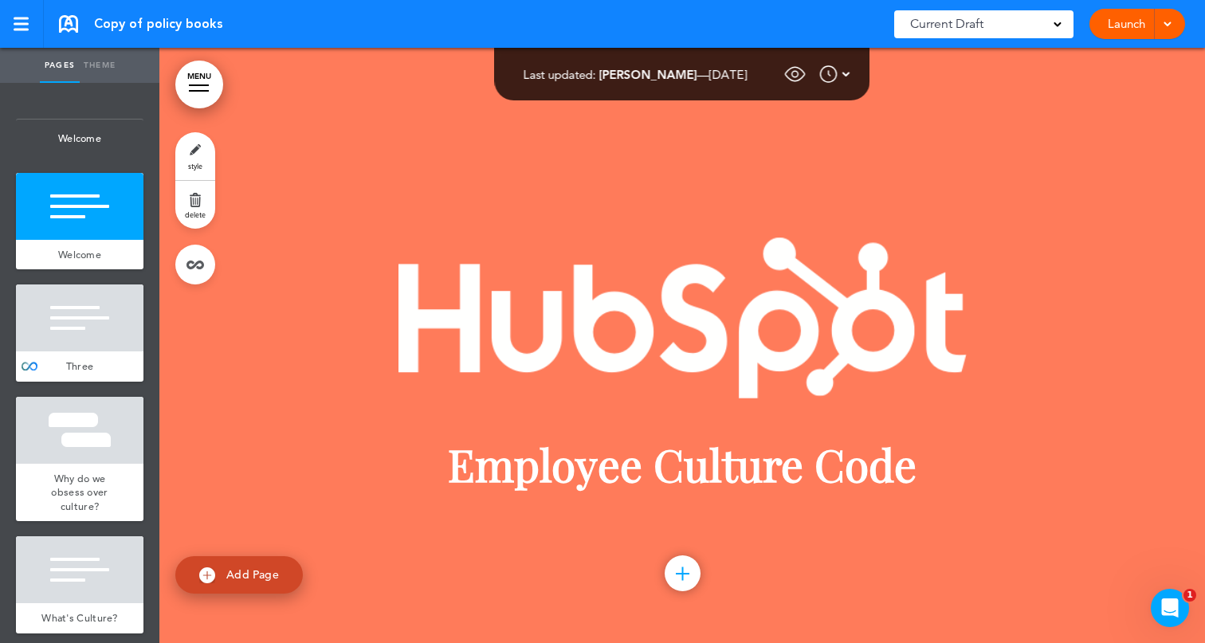
click at [104, 70] on link "Theme" at bounding box center [100, 65] width 40 height 35
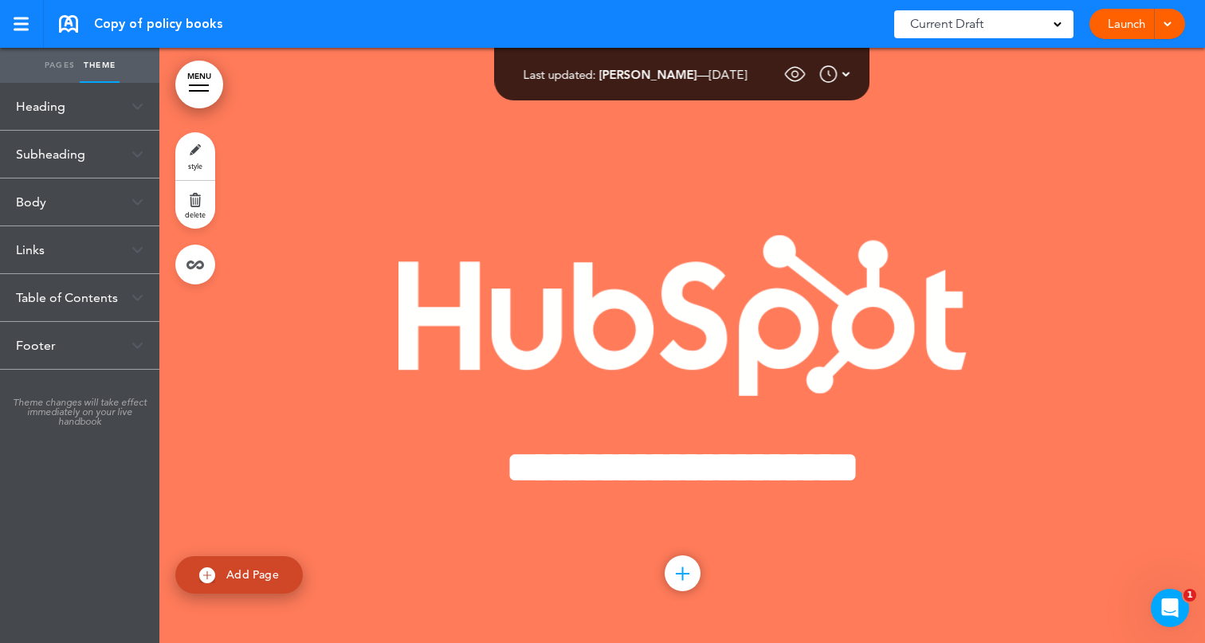
click at [104, 70] on link "Theme" at bounding box center [100, 65] width 40 height 35
click at [49, 293] on div "Table of Contents" at bounding box center [79, 297] width 159 height 47
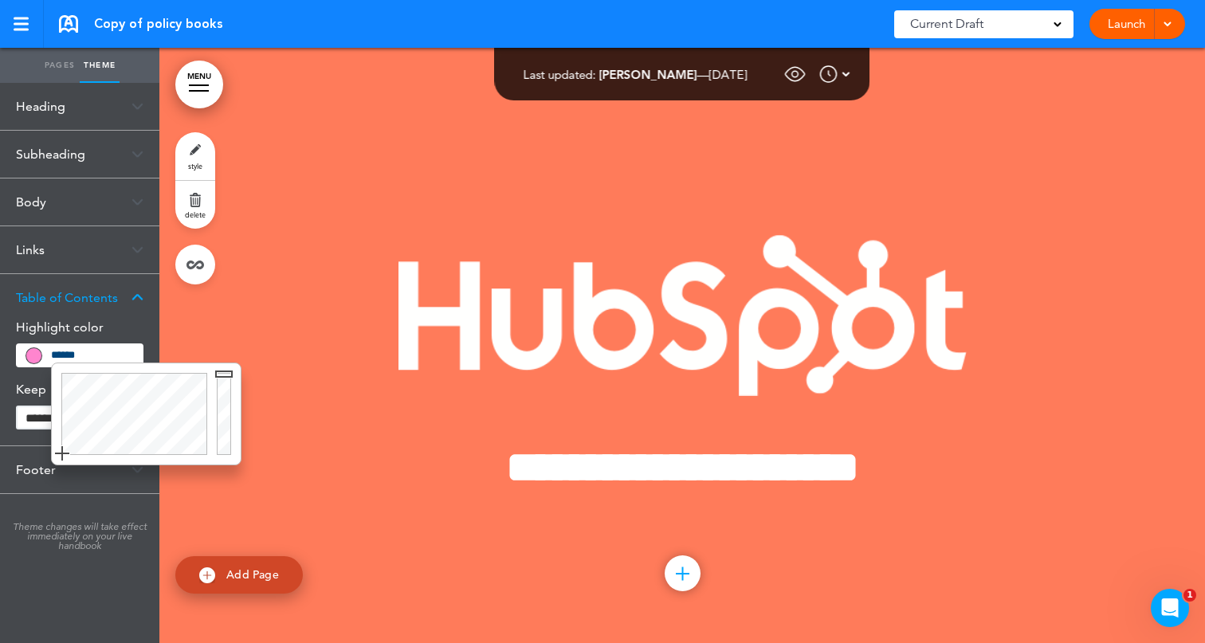
click at [65, 358] on input "******" at bounding box center [92, 355] width 82 height 11
paste input "text"
type input "******"
click at [195, 87] on link "MENU" at bounding box center [199, 85] width 48 height 48
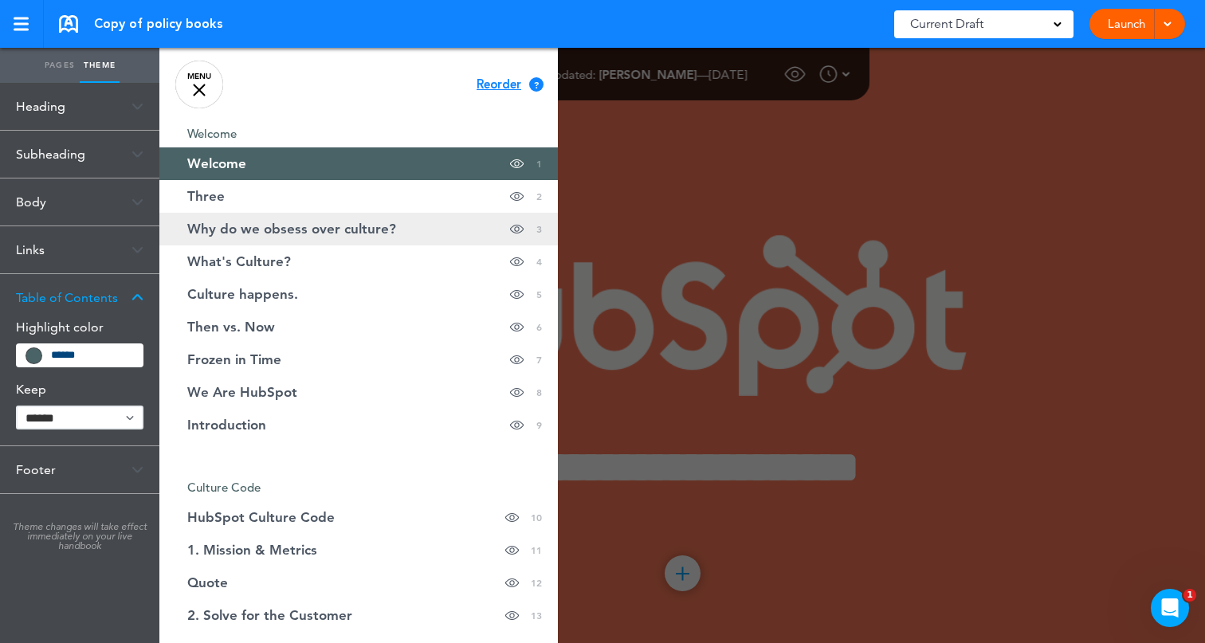
click at [305, 233] on span "Why do we obsess over culture?" at bounding box center [291, 229] width 209 height 14
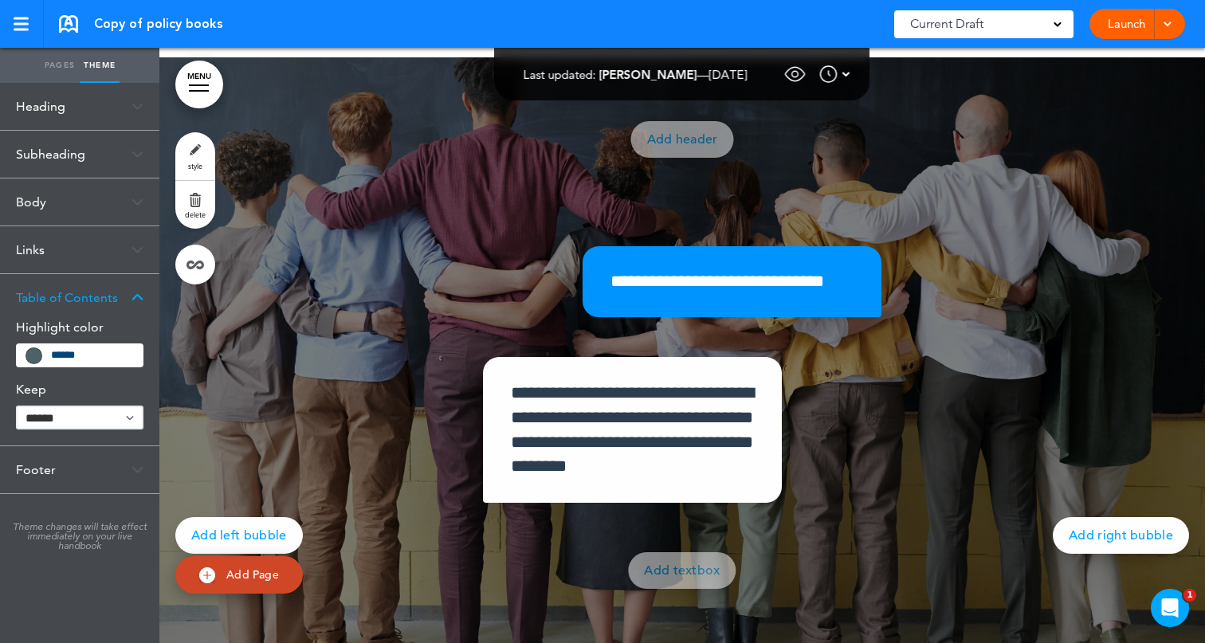
scroll to position [1287, 0]
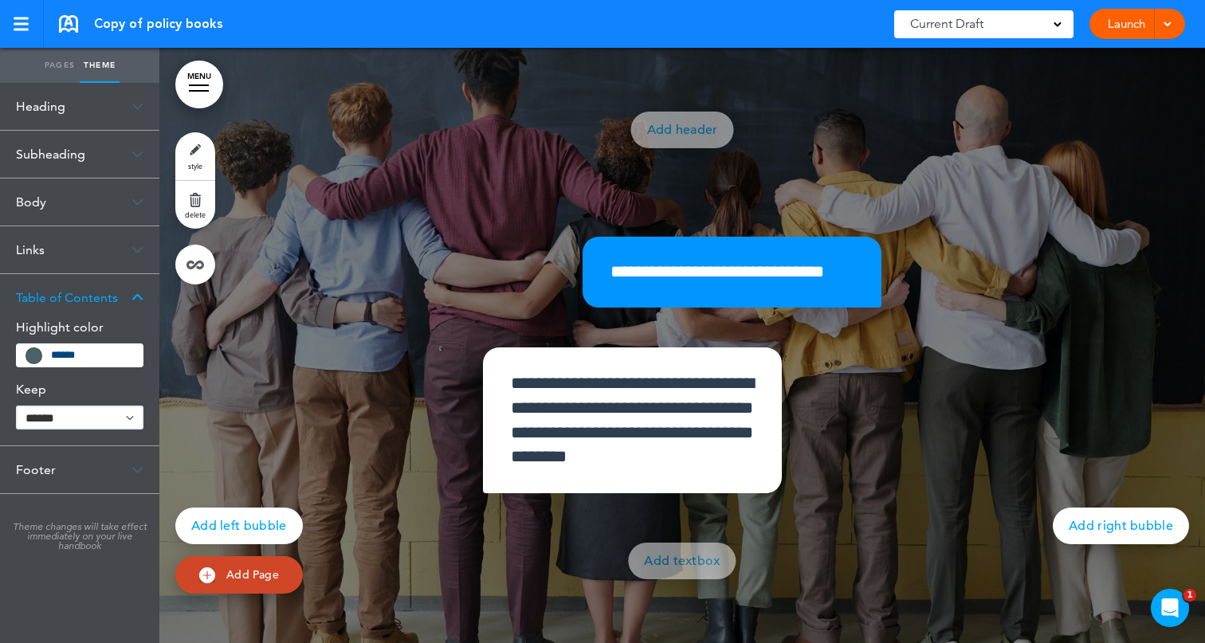
click at [191, 84] on link "MENU" at bounding box center [199, 85] width 48 height 48
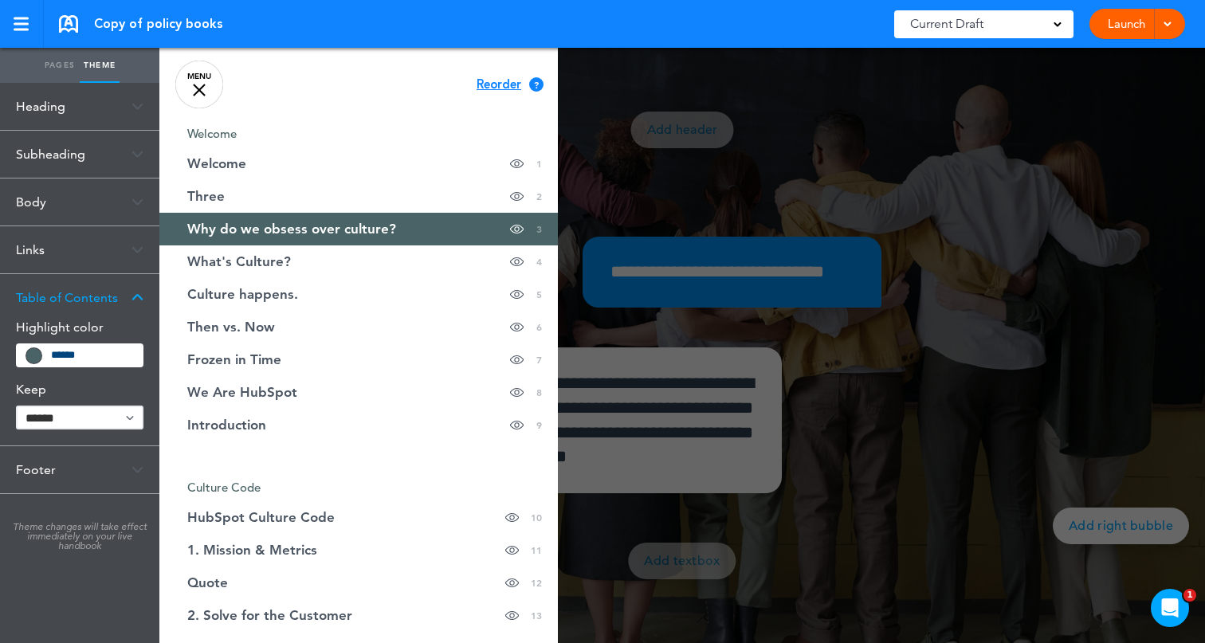
click at [612, 64] on div at bounding box center [761, 321] width 1205 height 643
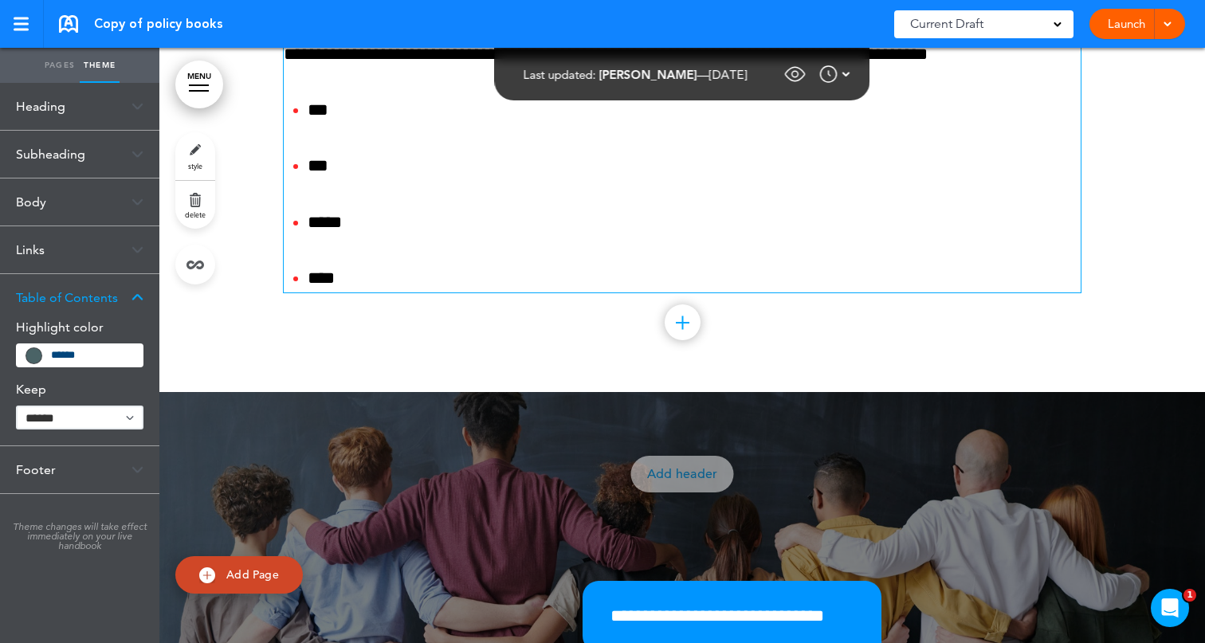
scroll to position [1098, 0]
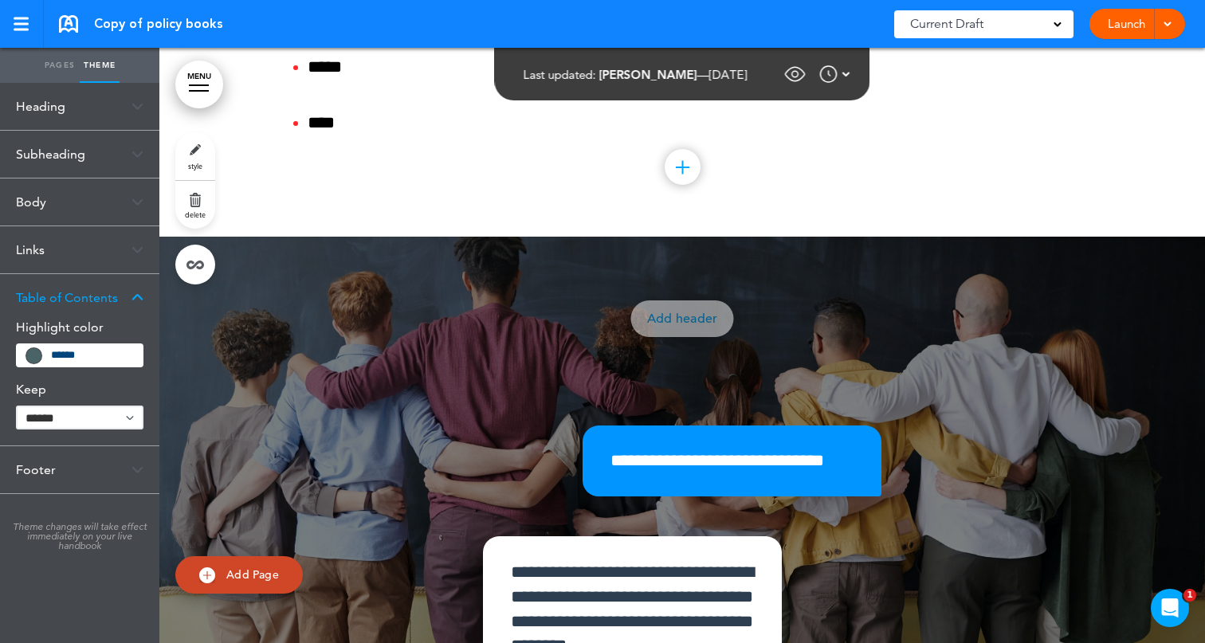
click at [1162, 31] on div at bounding box center [1166, 24] width 16 height 30
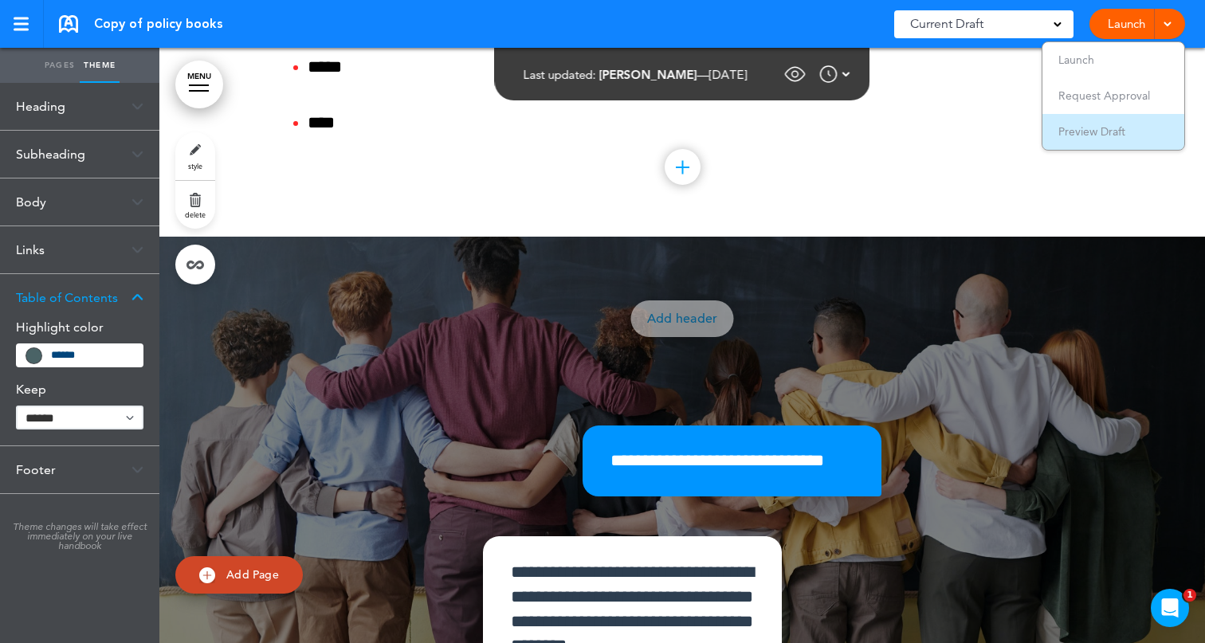
click at [1106, 134] on span "Preview Draft" at bounding box center [1092, 131] width 67 height 14
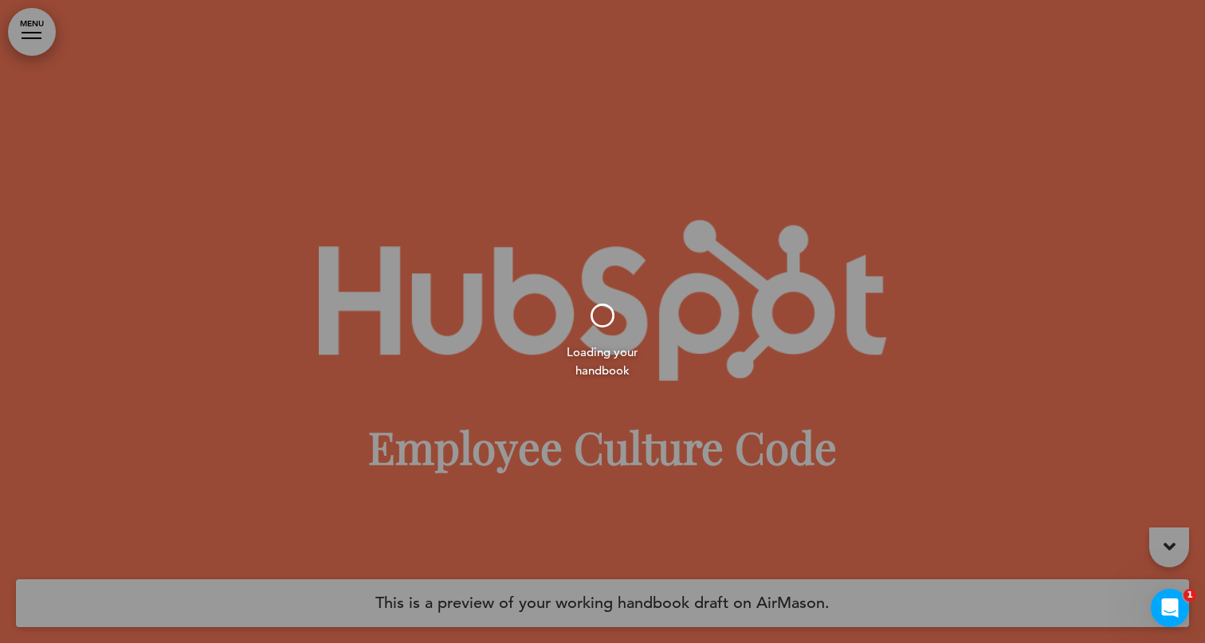
click at [970, 467] on div at bounding box center [602, 321] width 1205 height 643
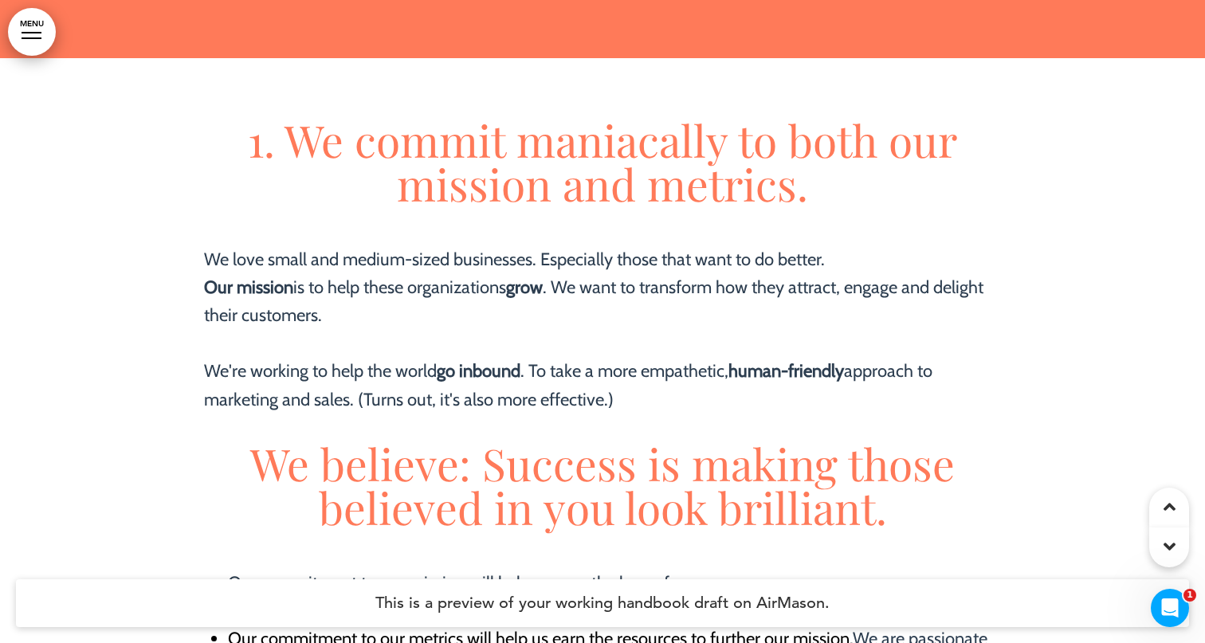
scroll to position [6402, 0]
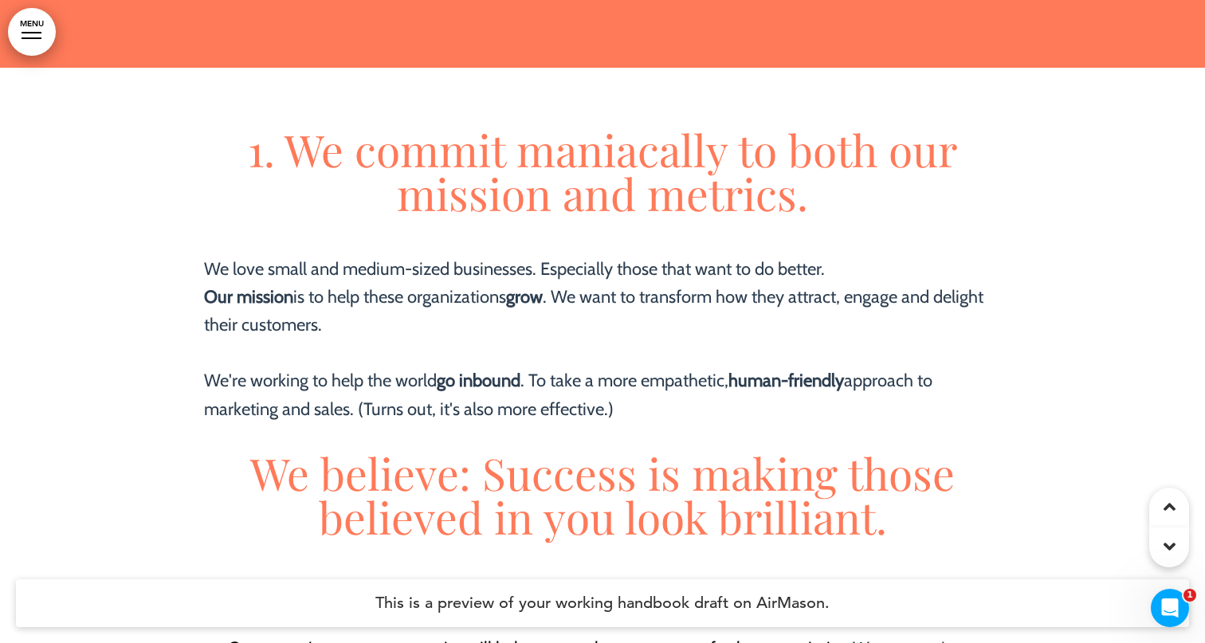
click at [49, 40] on link "MENU" at bounding box center [32, 32] width 48 height 48
